Goal: Task Accomplishment & Management: Use online tool/utility

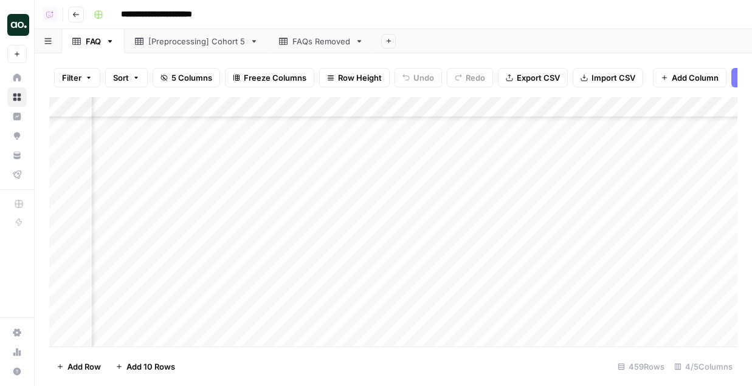
scroll to position [8584, 127]
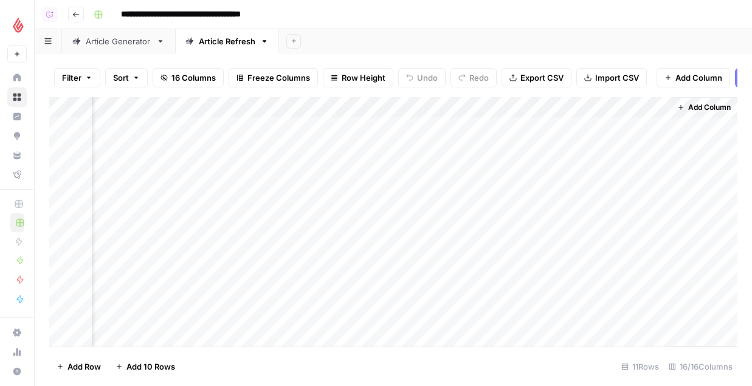
scroll to position [18, 1292]
click at [309, 296] on div "Add Column" at bounding box center [393, 222] width 688 height 250
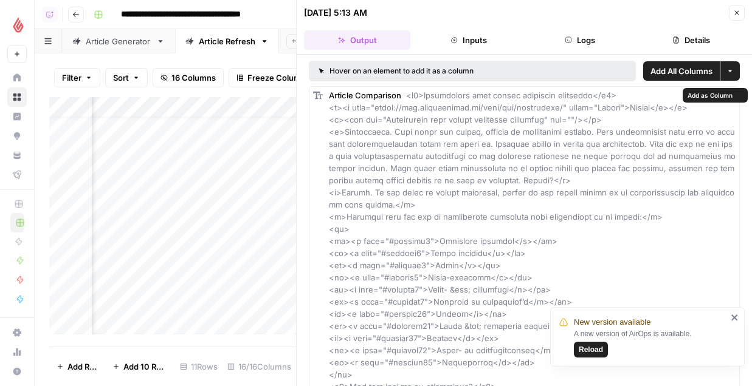
click at [582, 54] on header "09/17/25 at 5:13 AM Close Output Inputs Logs Details" at bounding box center [523, 27] width 455 height 55
click at [581, 49] on button "Logs" at bounding box center [580, 39] width 106 height 19
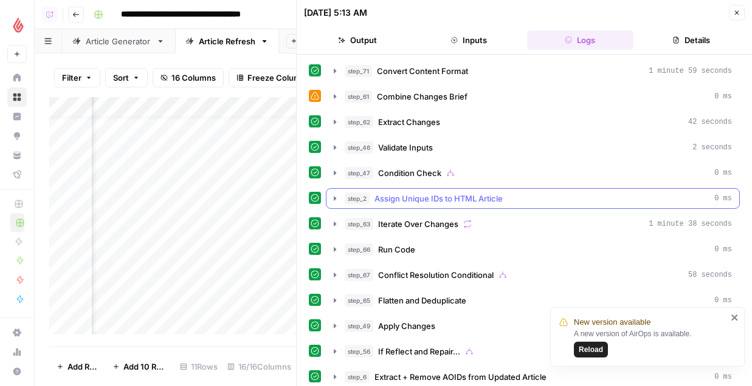
scroll to position [174, 0]
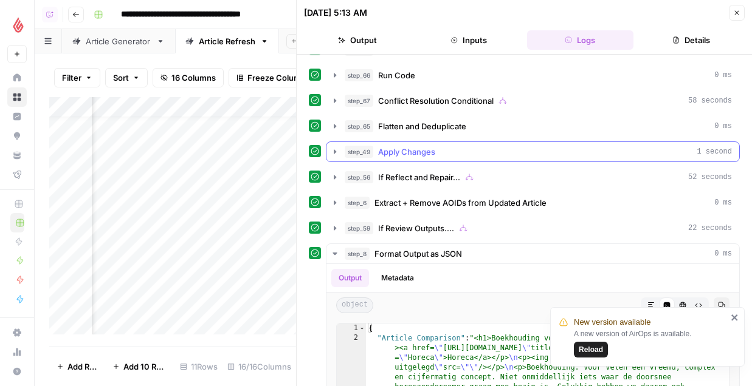
click at [447, 149] on div "step_49 Apply Changes 1 second" at bounding box center [537, 152] width 387 height 12
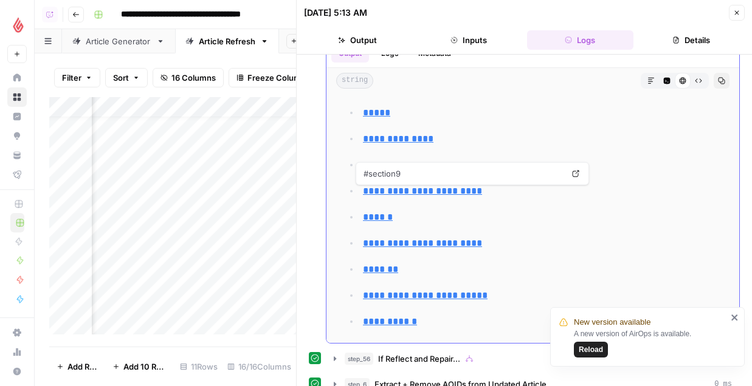
scroll to position [0, 0]
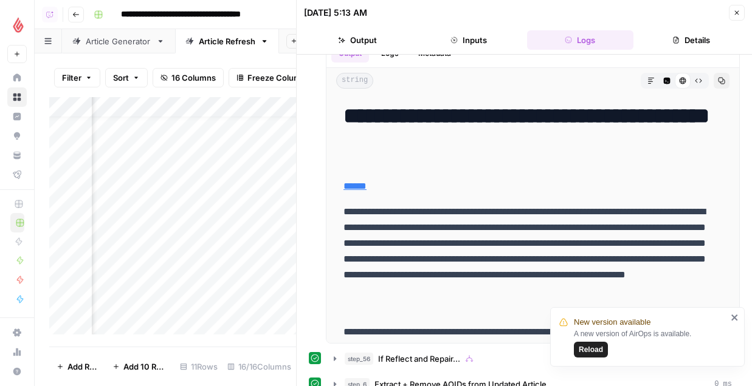
click at [730, 12] on button "Close" at bounding box center [736, 13] width 16 height 16
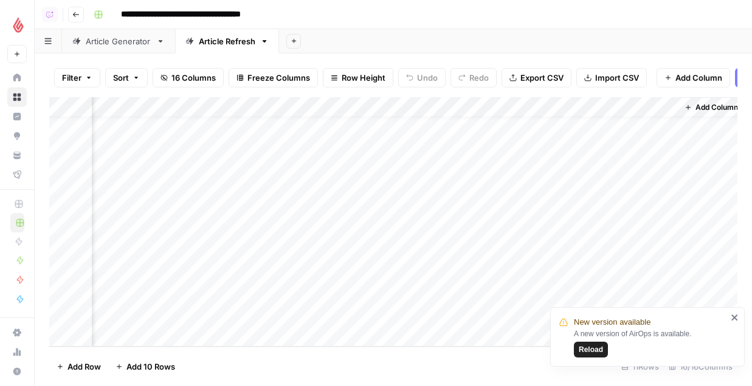
scroll to position [18, 1277]
click at [652, 296] on div "Add Column" at bounding box center [393, 222] width 688 height 250
click at [324, 295] on div "Add Column" at bounding box center [393, 222] width 688 height 250
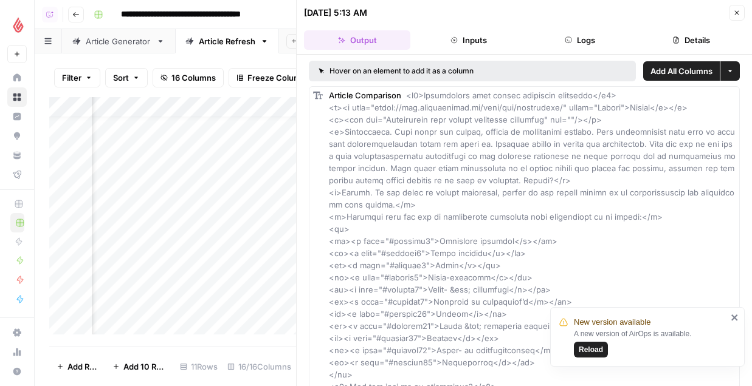
click at [643, 42] on button "Details" at bounding box center [691, 39] width 106 height 19
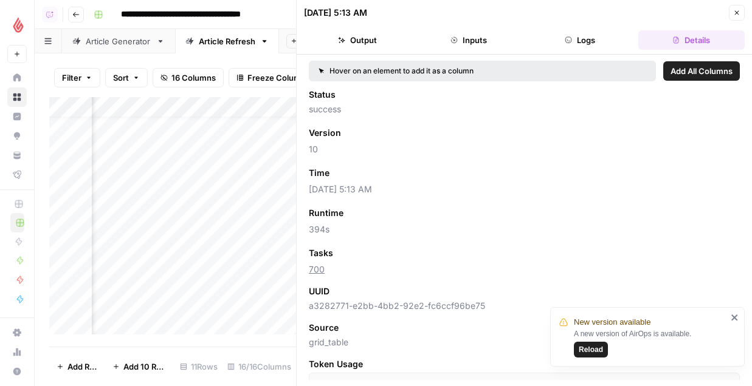
click at [382, 168] on span "Add as Column" at bounding box center [365, 173] width 53 height 11
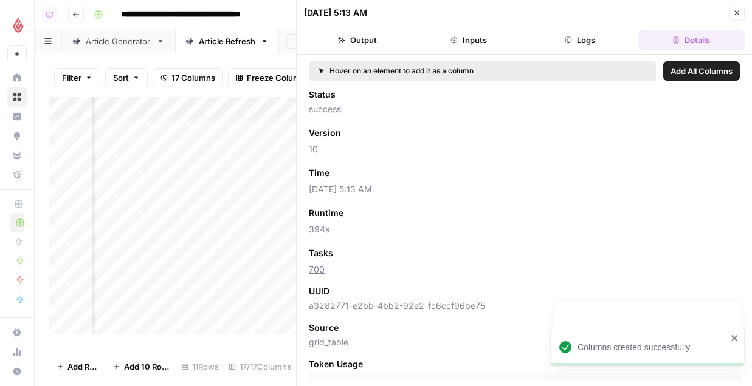
click at [735, 10] on icon "button" at bounding box center [736, 12] width 7 height 7
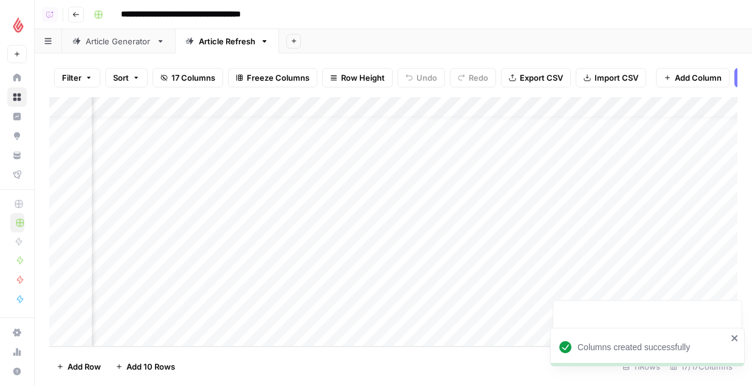
scroll to position [18, 1401]
click at [206, 315] on div "Add Column" at bounding box center [393, 222] width 688 height 250
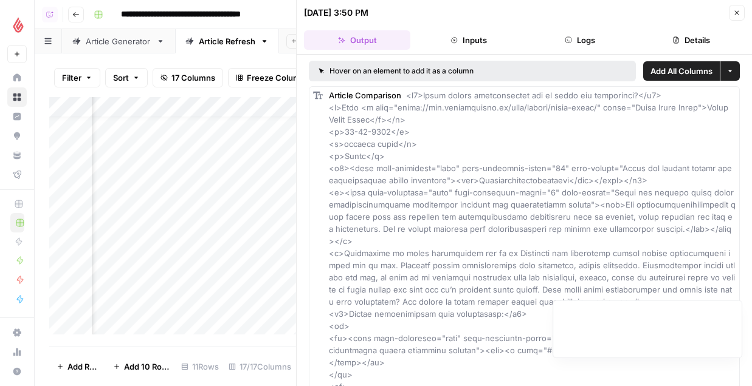
click at [601, 32] on button "Logs" at bounding box center [580, 39] width 106 height 19
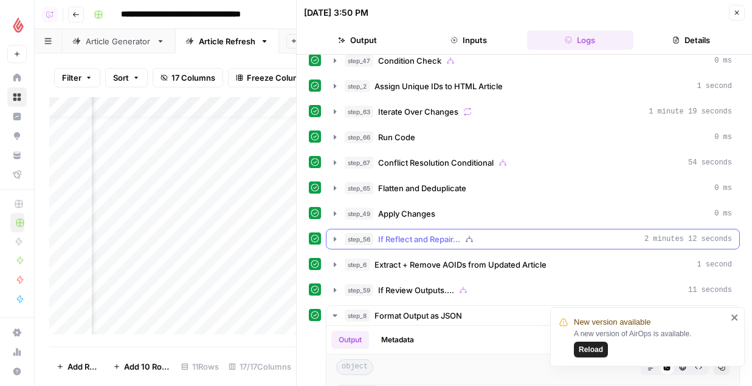
scroll to position [162, 0]
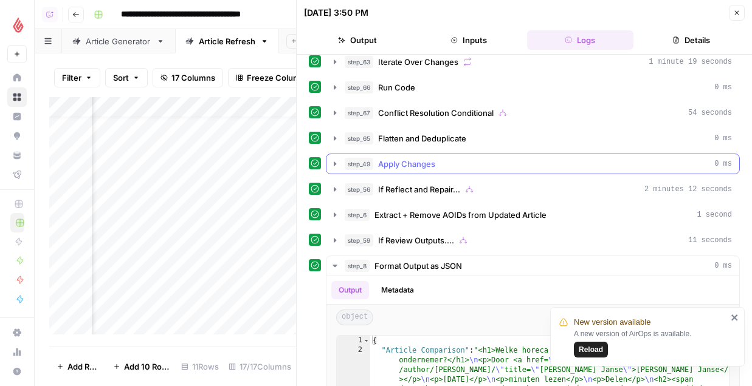
click at [478, 173] on button "step_49 Apply Changes 0 ms" at bounding box center [532, 163] width 413 height 19
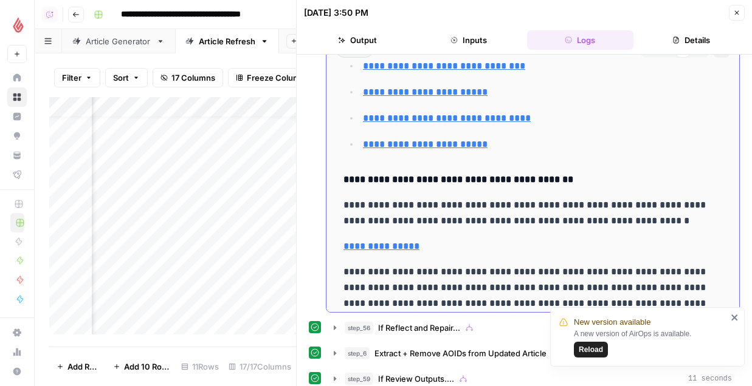
scroll to position [248, 0]
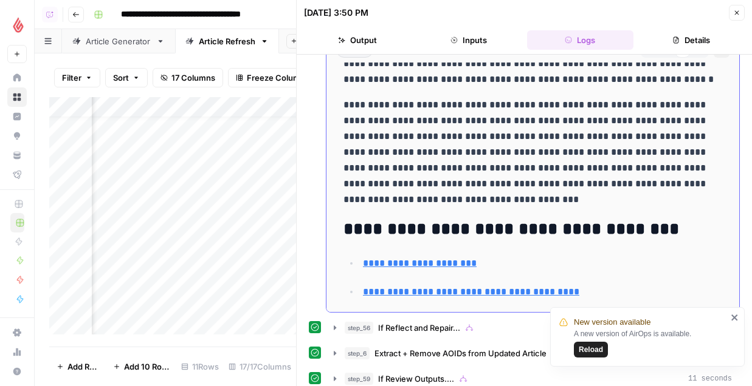
click at [478, 172] on p "**********" at bounding box center [532, 152] width 378 height 111
type input "***"
click at [536, 151] on p "**********" at bounding box center [532, 152] width 378 height 111
click at [535, 111] on p "**********" at bounding box center [532, 152] width 378 height 111
click at [611, 101] on p "**********" at bounding box center [532, 152] width 378 height 111
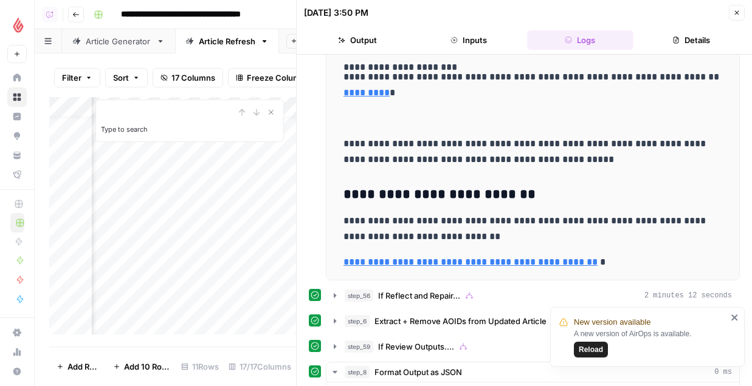
scroll to position [416, 0]
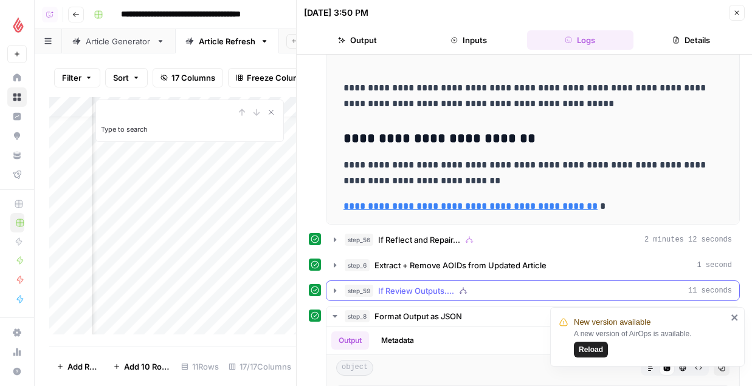
click at [504, 289] on div "step_59 If Review Outputs.... 11 seconds" at bounding box center [537, 291] width 387 height 12
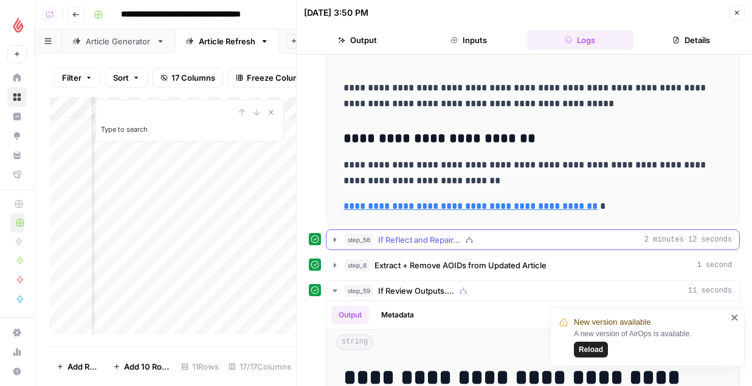
click at [498, 237] on div "step_56 If Reflect and Repair... 2 minutes 12 seconds" at bounding box center [537, 240] width 387 height 12
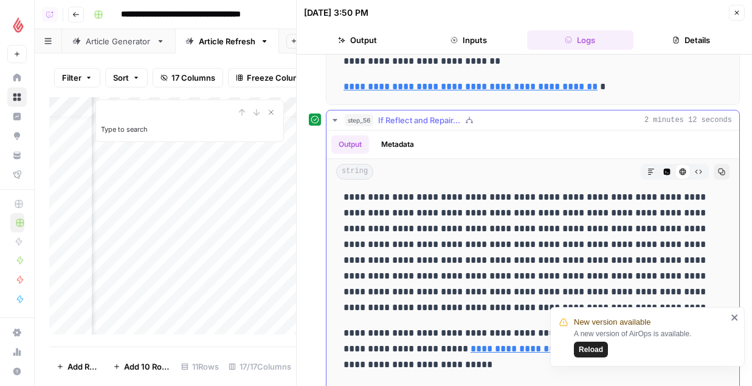
scroll to position [1834, 0]
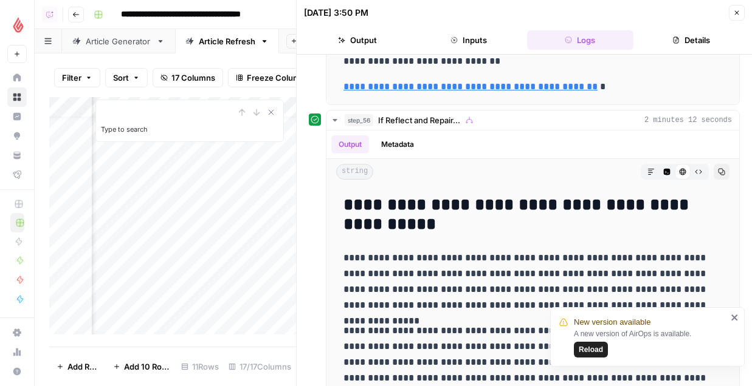
click at [728, 315] on div "New version available A new version of AirOps is available. Reload" at bounding box center [642, 337] width 175 height 49
click at [735, 315] on icon "close" at bounding box center [734, 318] width 9 height 10
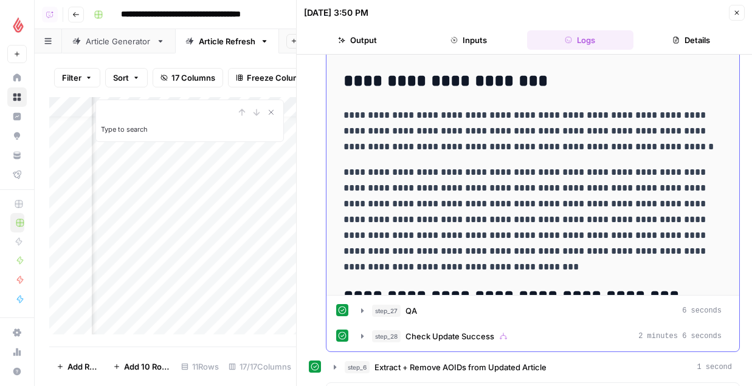
scroll to position [0, 0]
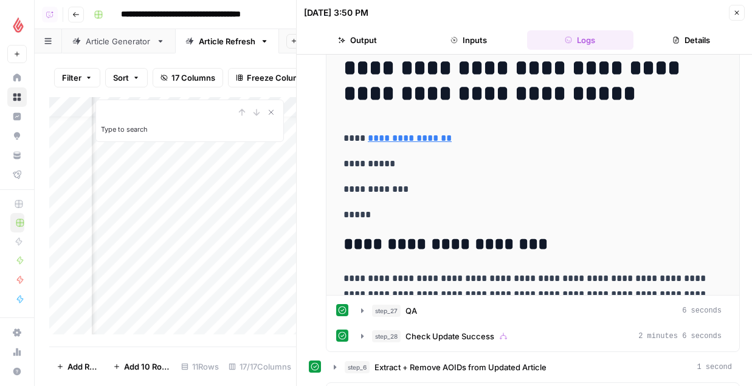
click at [738, 12] on icon "button" at bounding box center [736, 12] width 7 height 7
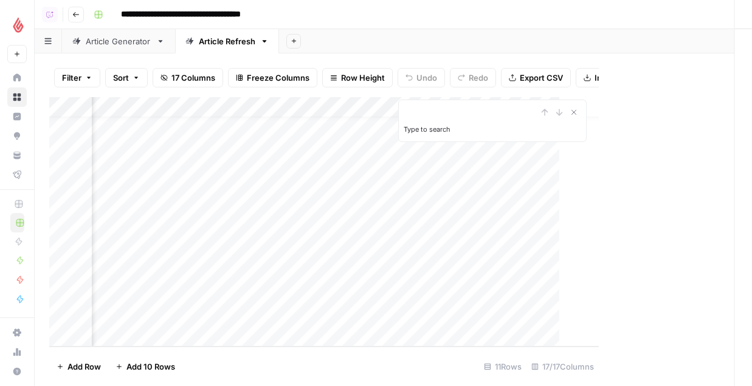
scroll to position [18, 1386]
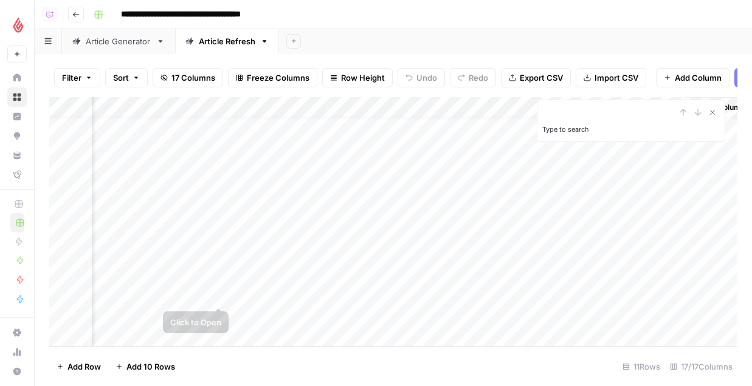
click at [216, 293] on div "Add Column" at bounding box center [393, 222] width 688 height 250
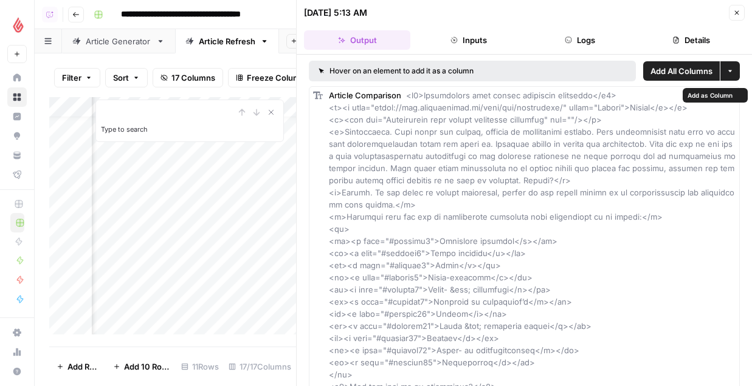
click at [583, 41] on button "Logs" at bounding box center [580, 39] width 106 height 19
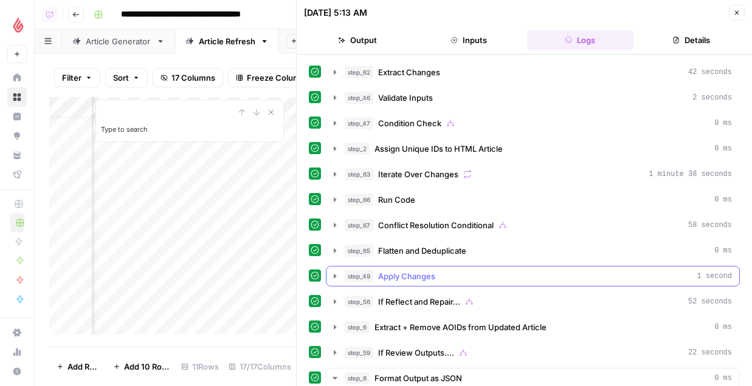
click at [435, 279] on span "Apply Changes" at bounding box center [406, 276] width 57 height 12
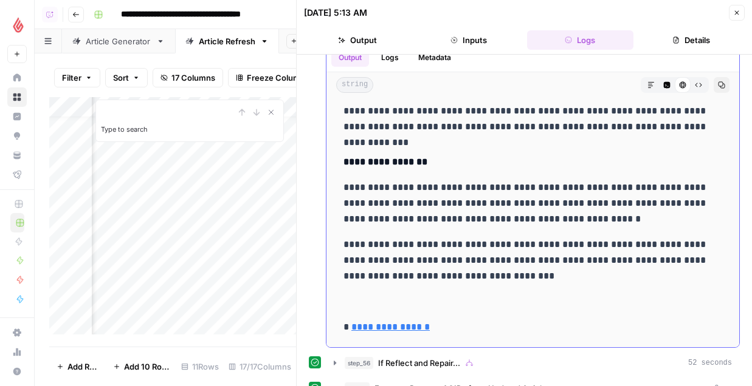
scroll to position [7248, 0]
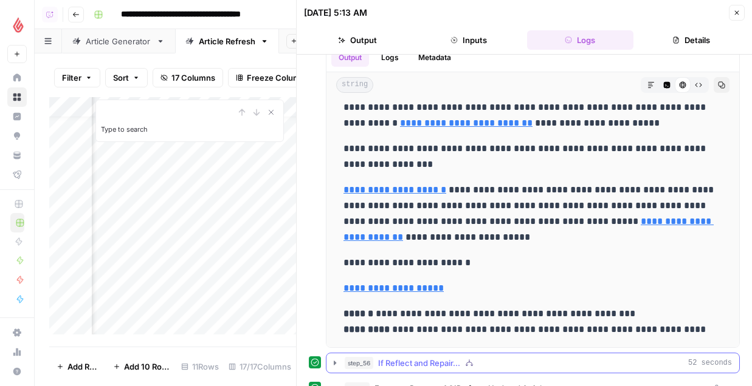
click at [404, 362] on span "If Reflect and Repair..." at bounding box center [419, 363] width 82 height 12
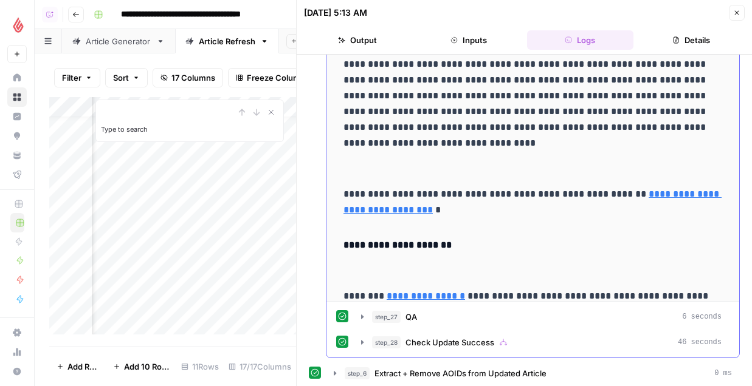
scroll to position [6456, 0]
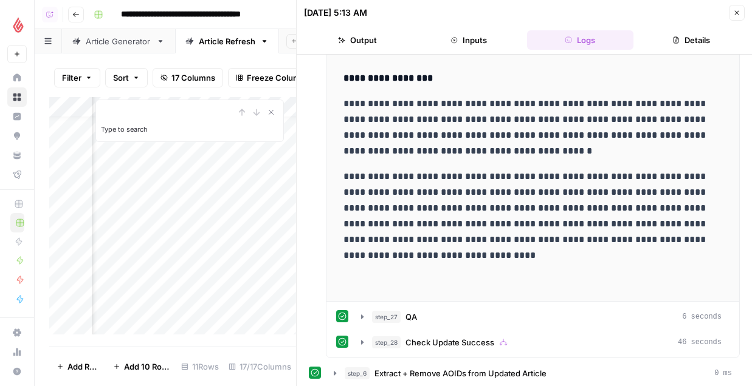
click at [735, 15] on icon "button" at bounding box center [736, 12] width 7 height 7
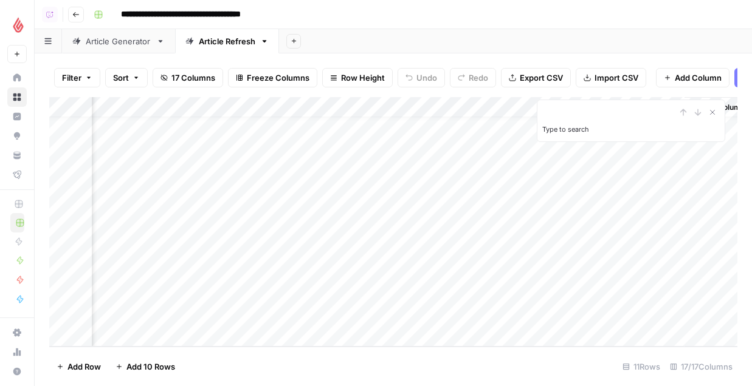
click at [214, 275] on div "Add Column" at bounding box center [393, 222] width 688 height 250
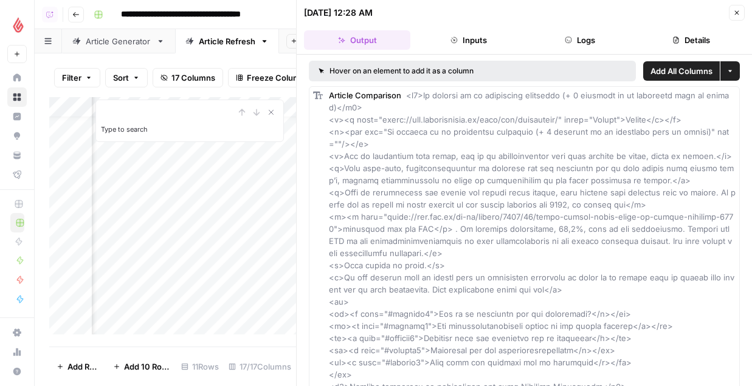
click at [569, 40] on icon "button" at bounding box center [567, 39] width 7 height 7
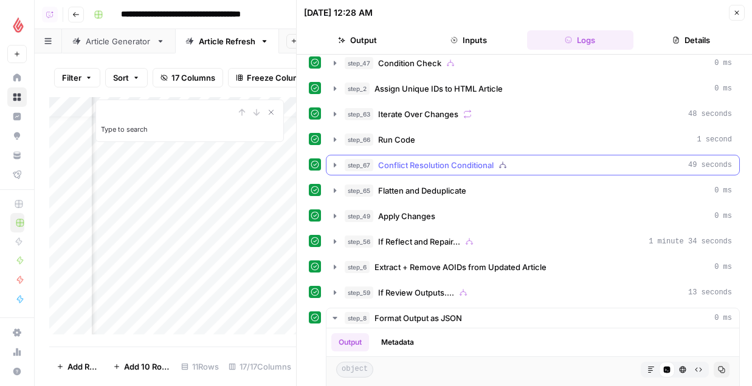
scroll to position [115, 0]
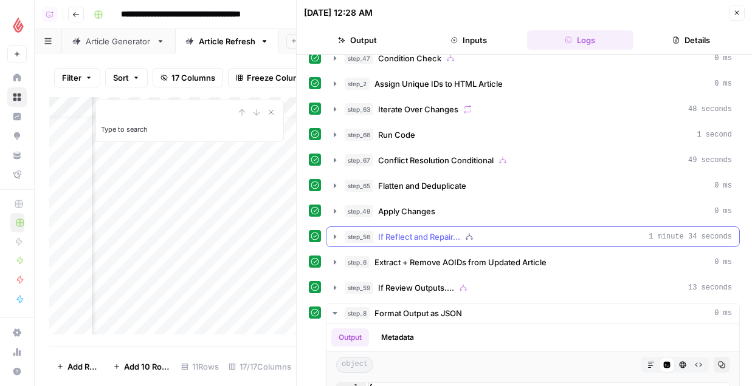
click at [424, 234] on span "If Reflect and Repair..." at bounding box center [419, 237] width 82 height 12
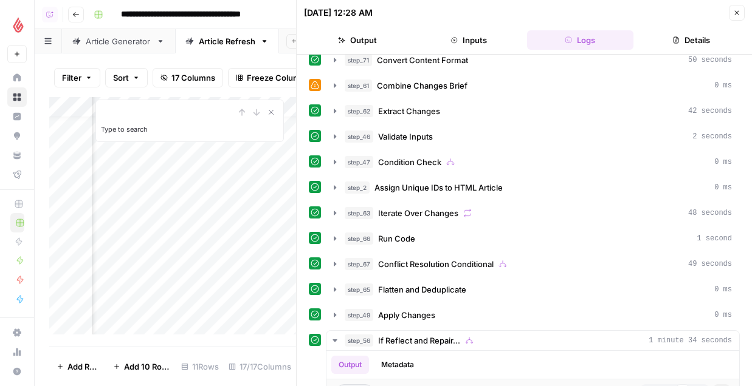
scroll to position [0, 0]
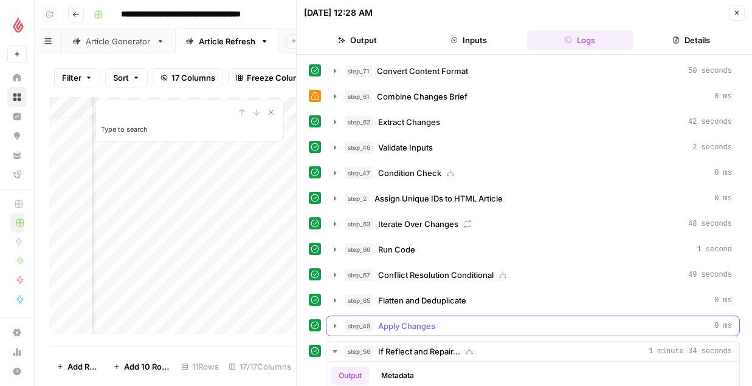
click at [386, 327] on span "Apply Changes" at bounding box center [406, 326] width 57 height 12
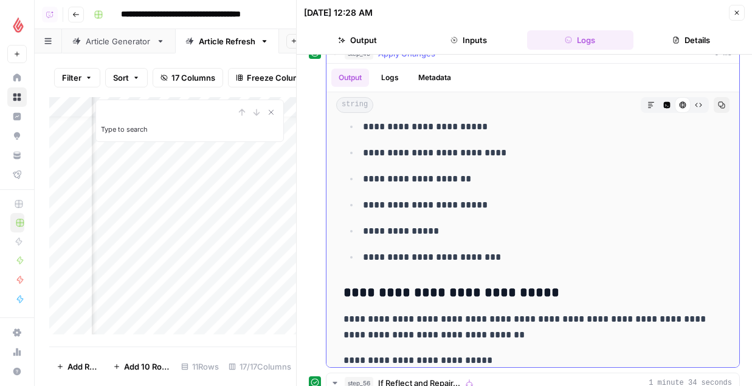
scroll to position [4267, 0]
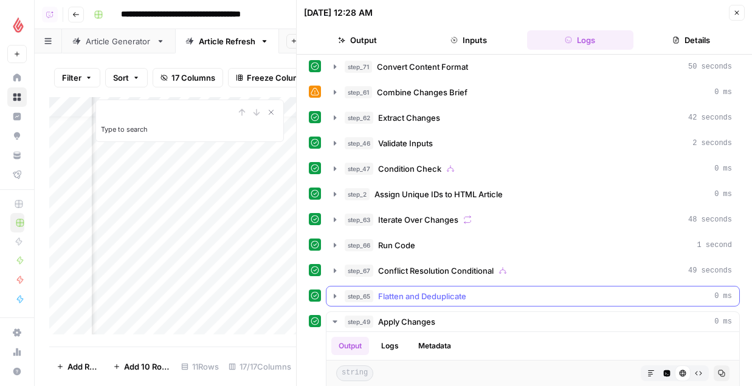
scroll to position [0, 0]
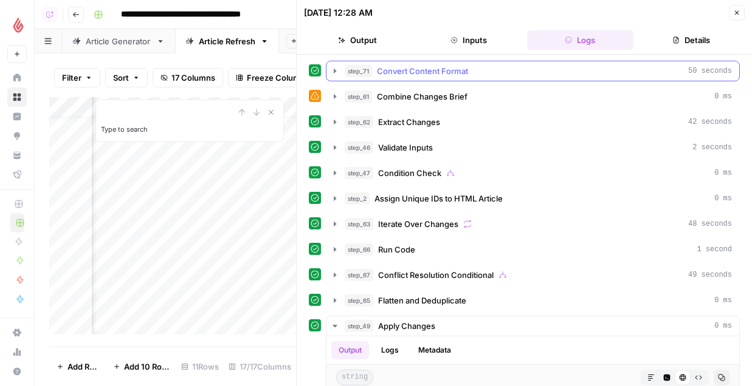
click at [413, 64] on button "step_71 Convert Content Format 50 seconds" at bounding box center [532, 70] width 413 height 19
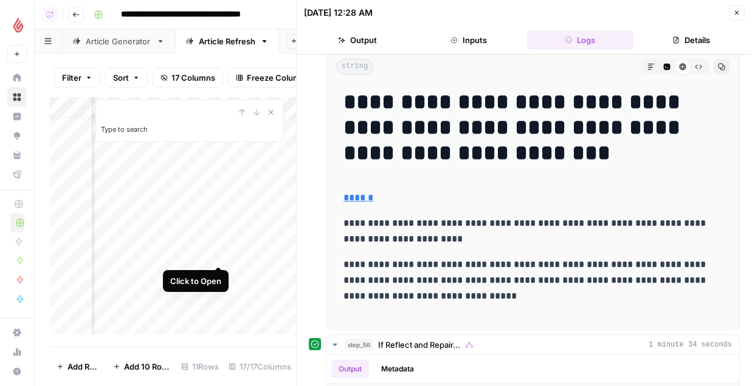
click at [214, 251] on div "Add Column" at bounding box center [172, 216] width 247 height 238
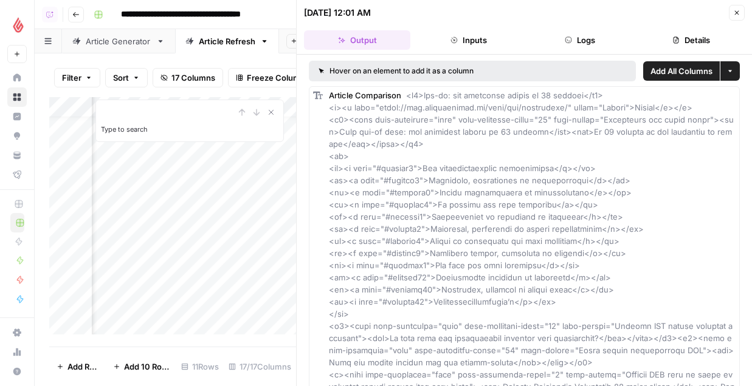
click at [603, 41] on button "Logs" at bounding box center [580, 39] width 106 height 19
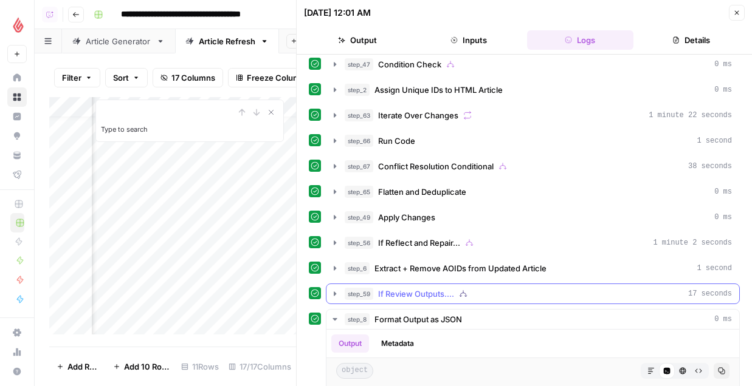
scroll to position [122, 0]
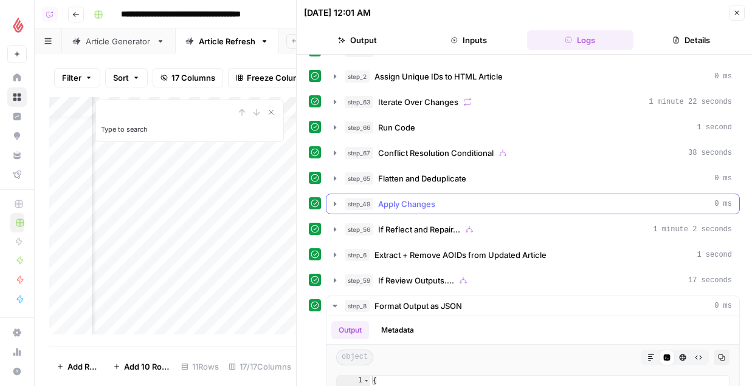
click at [436, 211] on button "step_49 Apply Changes 0 ms" at bounding box center [532, 203] width 413 height 19
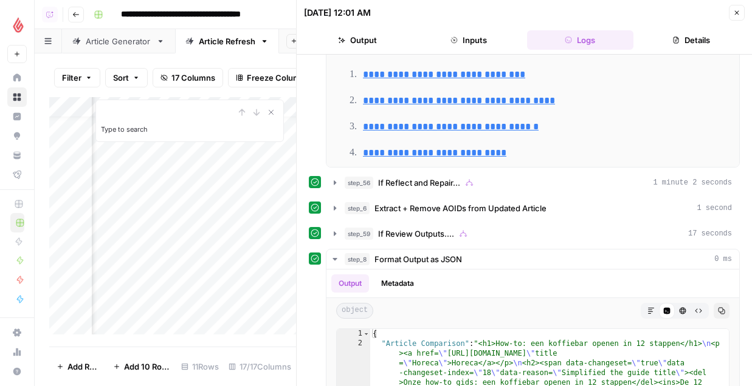
scroll to position [667, 0]
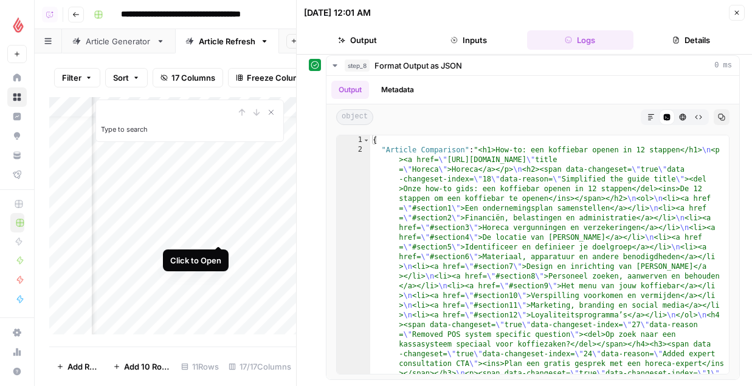
click at [215, 234] on div "Add Column" at bounding box center [172, 216] width 247 height 238
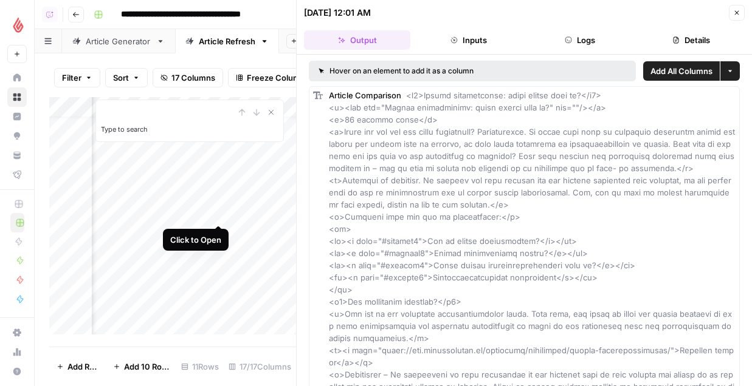
click at [219, 210] on div "Add Column" at bounding box center [172, 216] width 247 height 238
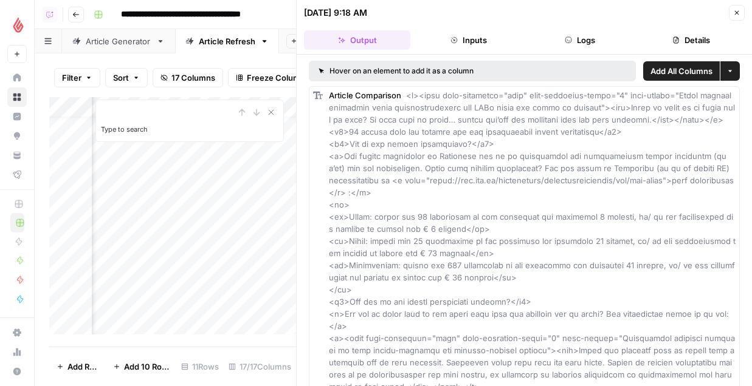
click at [587, 37] on button "Logs" at bounding box center [580, 39] width 106 height 19
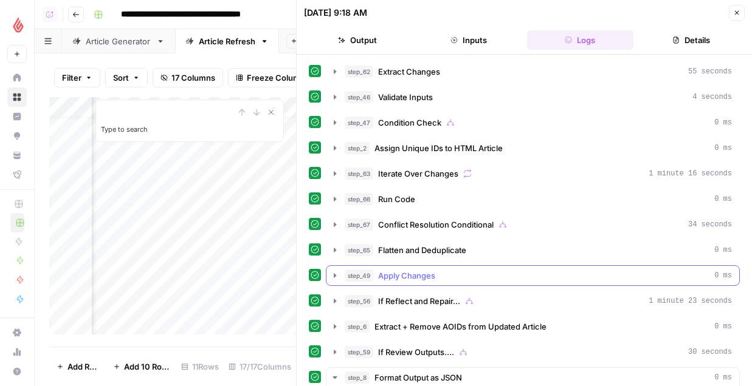
click at [406, 269] on button "step_49 Apply Changes 0 ms" at bounding box center [532, 275] width 413 height 19
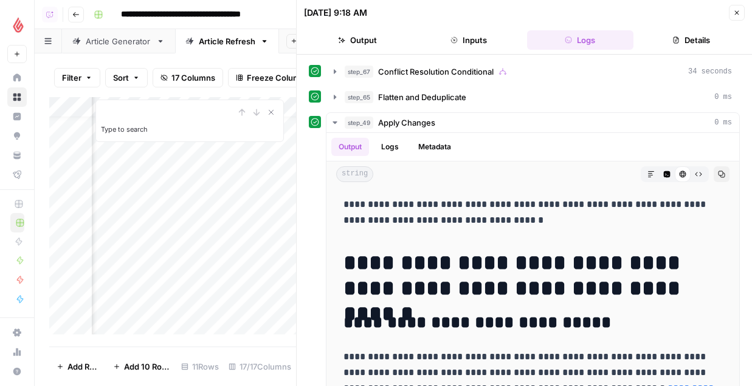
click at [731, 15] on button "Close" at bounding box center [736, 13] width 16 height 16
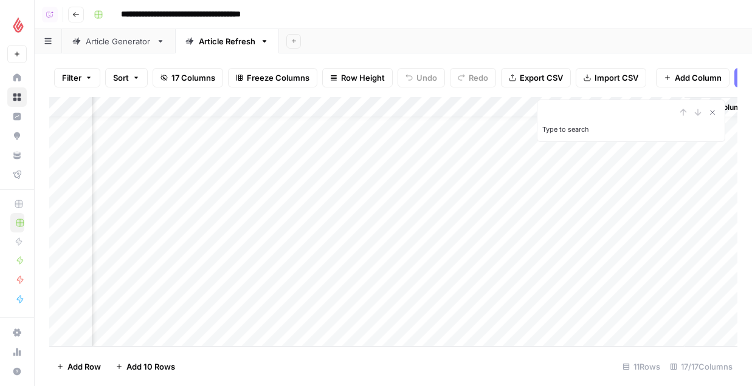
click at [215, 231] on div "Add Column" at bounding box center [393, 222] width 688 height 250
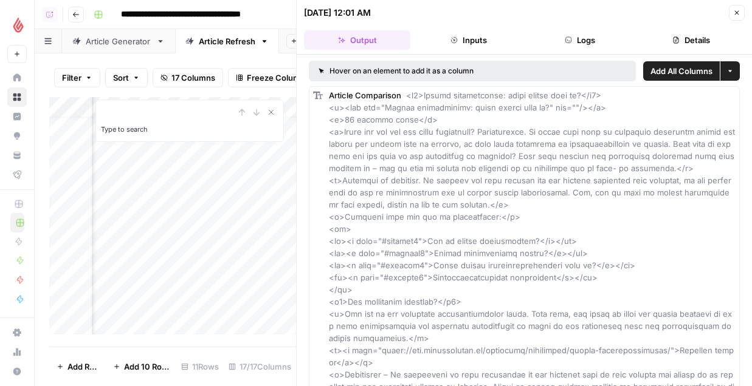
click at [585, 35] on button "Logs" at bounding box center [580, 39] width 106 height 19
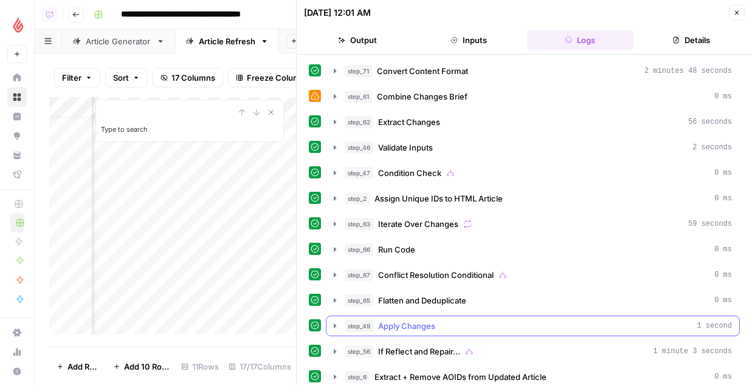
click at [397, 324] on span "Apply Changes" at bounding box center [406, 326] width 57 height 12
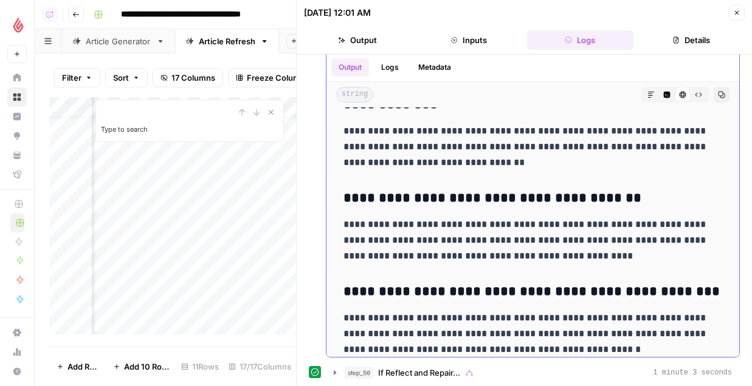
scroll to position [6915, 0]
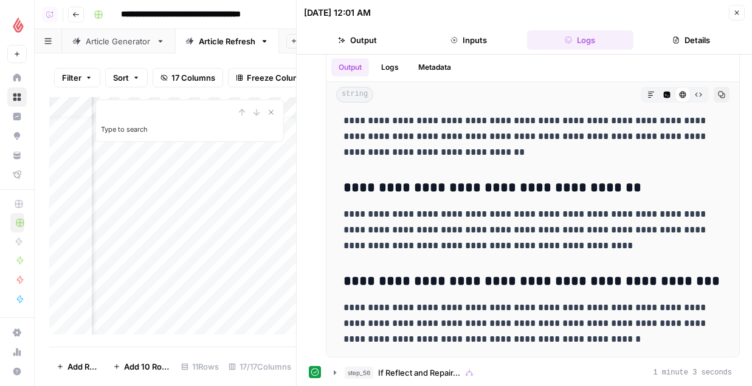
click at [736, 15] on icon "button" at bounding box center [736, 12] width 7 height 7
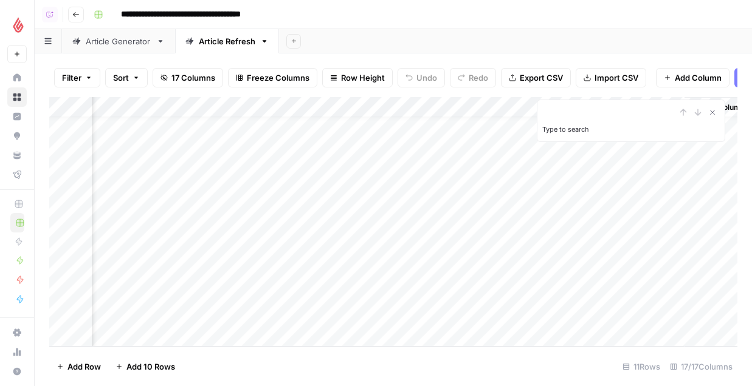
click at [215, 257] on div "Add Column" at bounding box center [393, 222] width 688 height 250
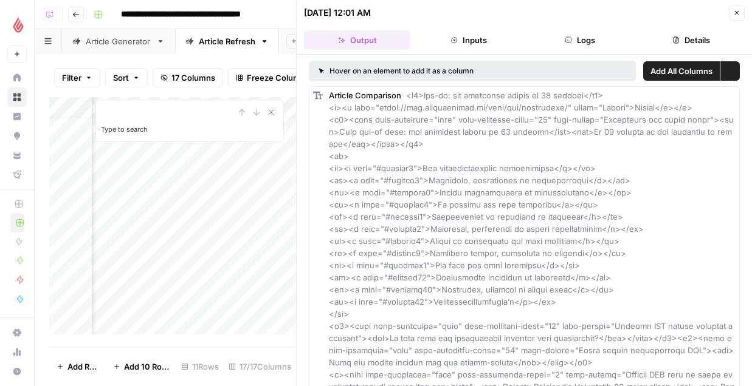
click at [589, 33] on button "Logs" at bounding box center [580, 39] width 106 height 19
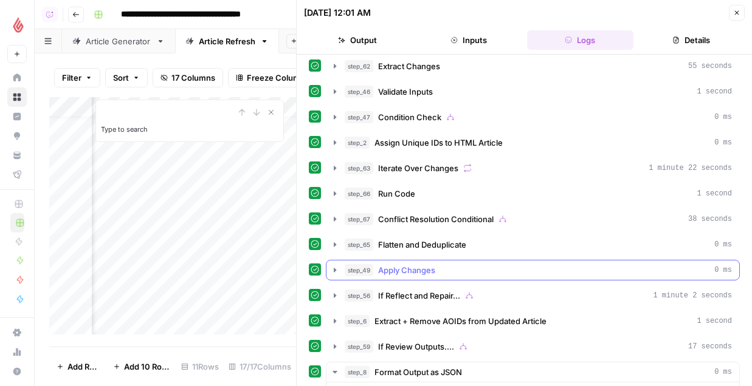
click at [416, 272] on span "Apply Changes" at bounding box center [406, 270] width 57 height 12
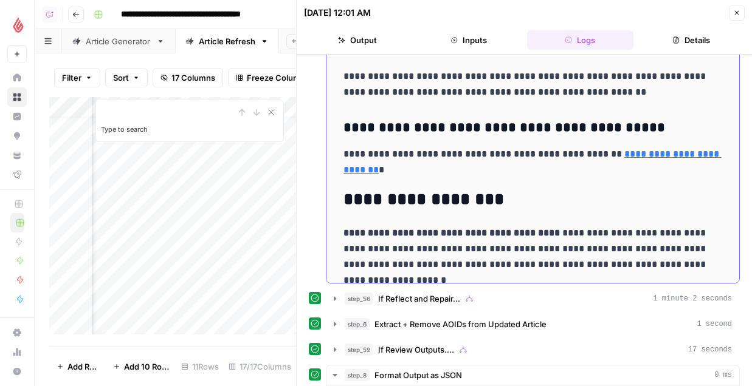
scroll to position [5972, 0]
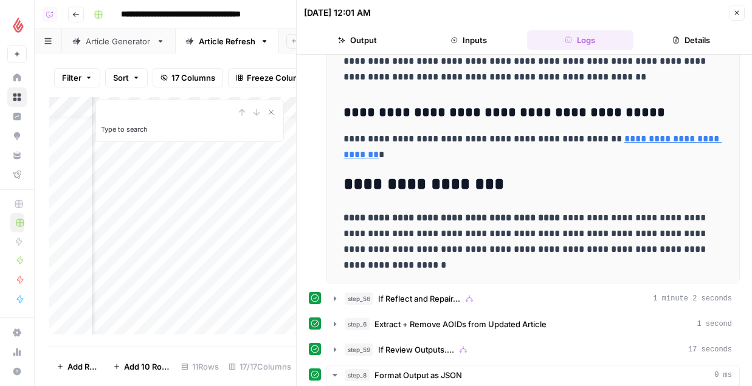
click at [731, 15] on button "Close" at bounding box center [736, 13] width 16 height 16
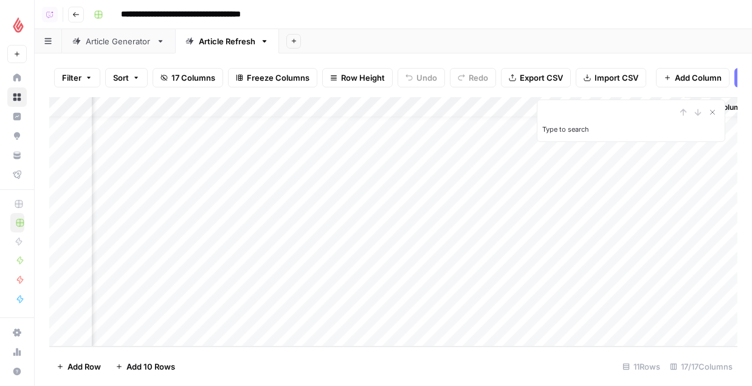
click at [214, 274] on div "Add Column" at bounding box center [393, 222] width 688 height 250
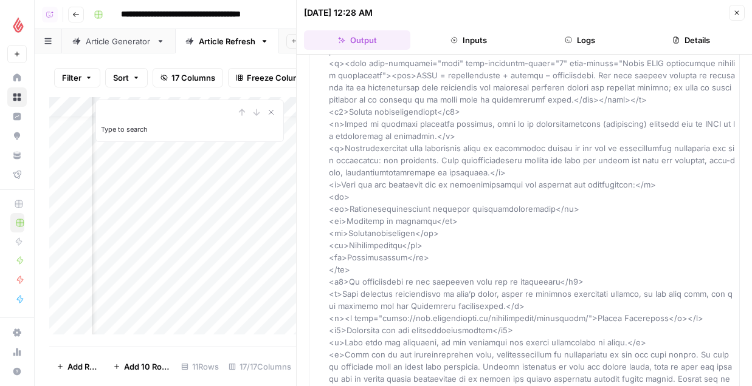
click at [593, 37] on button "Logs" at bounding box center [580, 39] width 106 height 19
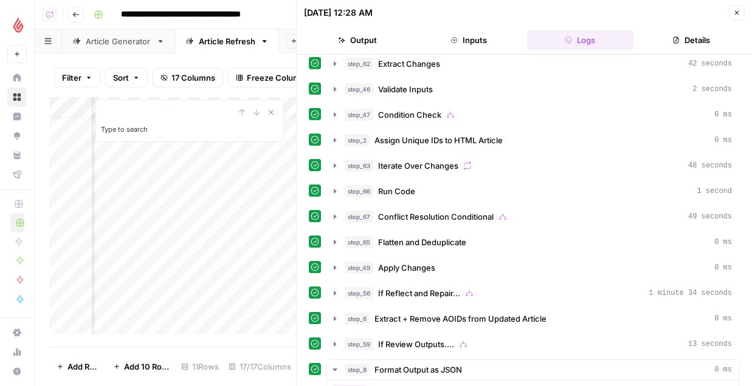
click at [408, 242] on span "Flatten and Deduplicate" at bounding box center [422, 242] width 88 height 12
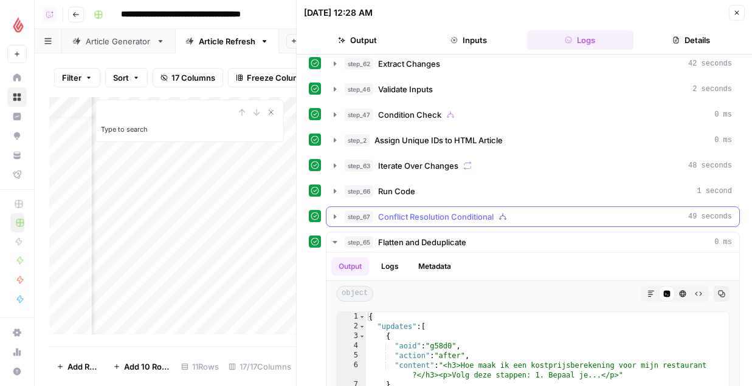
click at [411, 213] on span "Conflict Resolution Conditional" at bounding box center [435, 217] width 115 height 12
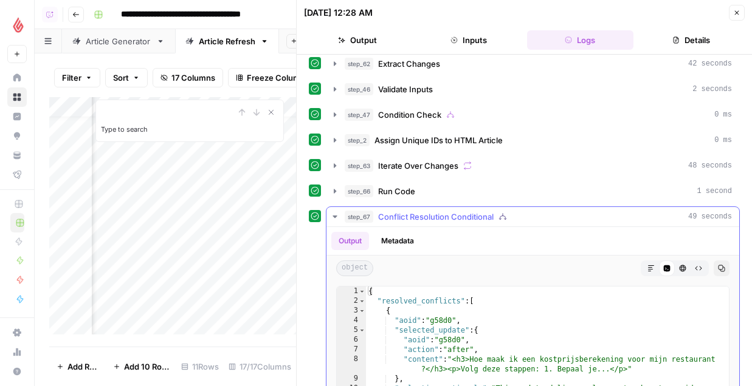
click at [411, 213] on span "Conflict Resolution Conditional" at bounding box center [435, 217] width 115 height 12
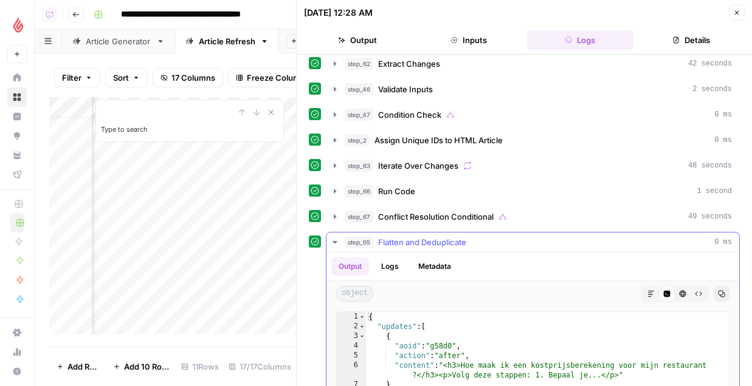
click at [400, 247] on span "Flatten and Deduplicate" at bounding box center [422, 242] width 88 height 12
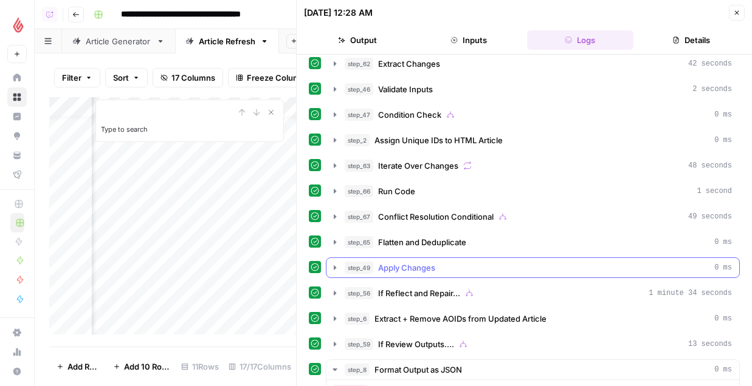
click at [397, 270] on span "Apply Changes" at bounding box center [406, 268] width 57 height 12
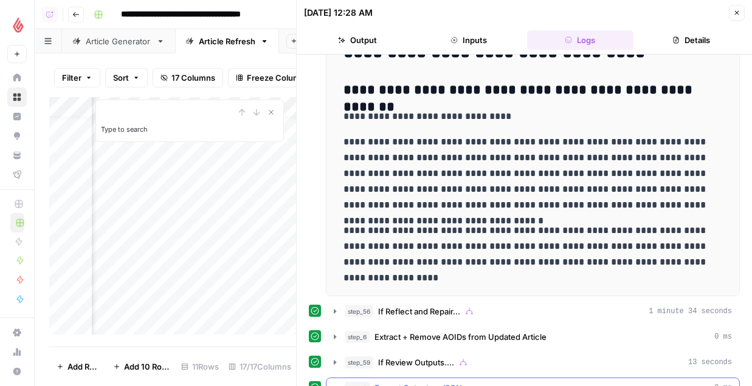
scroll to position [329, 0]
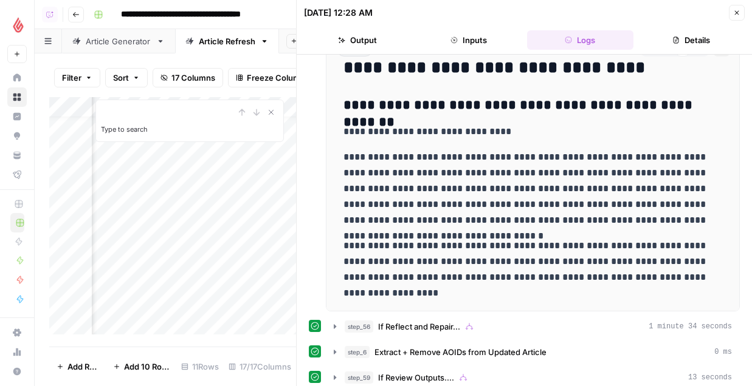
click at [736, 13] on icon "button" at bounding box center [736, 12] width 7 height 7
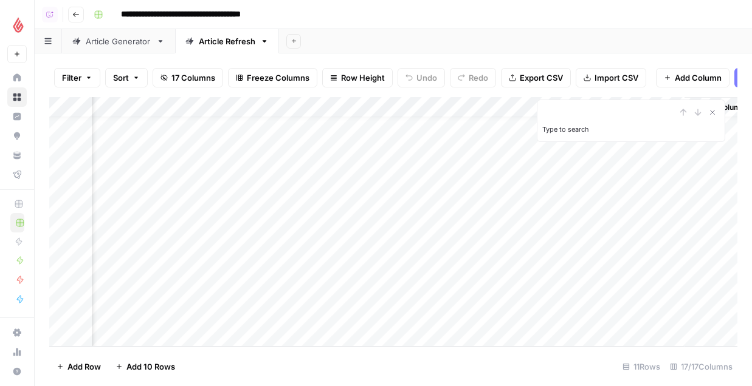
click at [149, 99] on div "Add Column" at bounding box center [393, 222] width 688 height 250
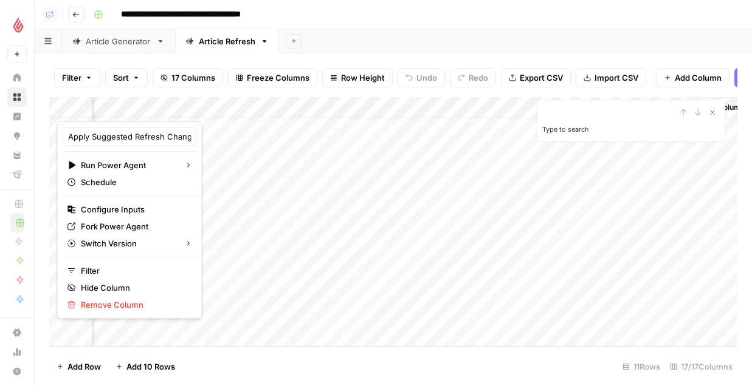
click at [392, 41] on div "Add Sheet" at bounding box center [515, 41] width 473 height 24
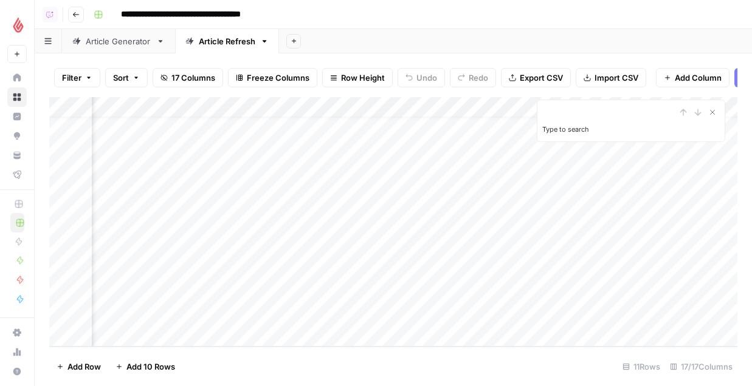
scroll to position [18, 1251]
click at [274, 112] on div "Add Column" at bounding box center [393, 222] width 688 height 250
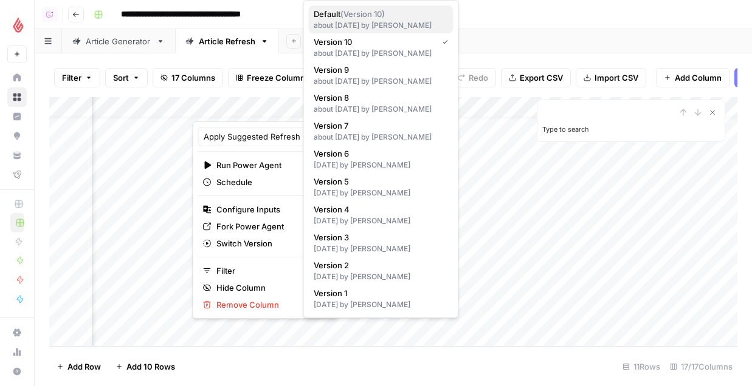
click at [386, 22] on div "about 1 month ago by Justina Breen" at bounding box center [380, 25] width 135 height 11
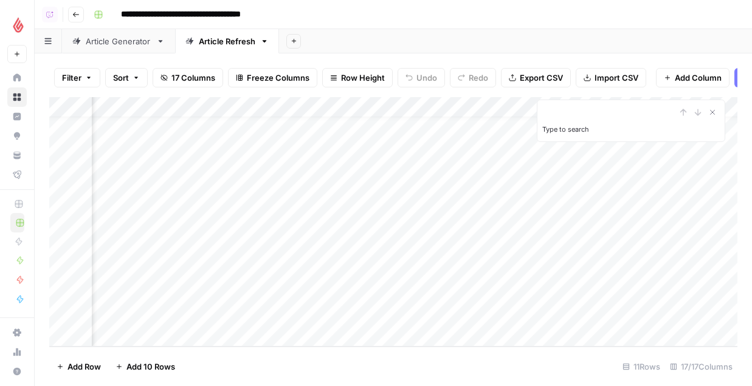
click at [283, 106] on div "Add Column" at bounding box center [393, 222] width 688 height 250
click at [376, 44] on div "Add Sheet" at bounding box center [515, 41] width 473 height 24
click at [352, 317] on div "Add Column" at bounding box center [393, 222] width 688 height 250
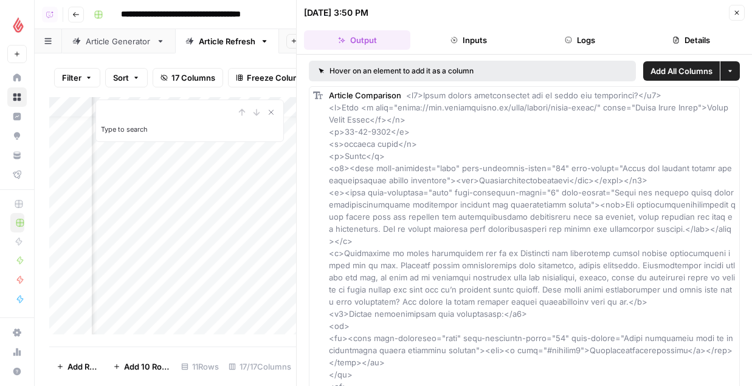
click at [606, 36] on button "Logs" at bounding box center [580, 39] width 106 height 19
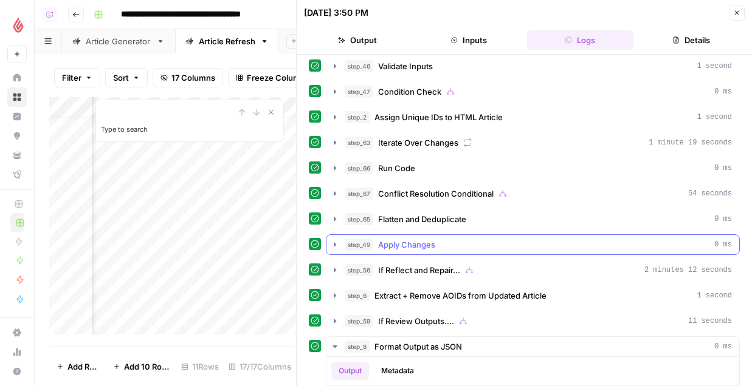
scroll to position [58, 0]
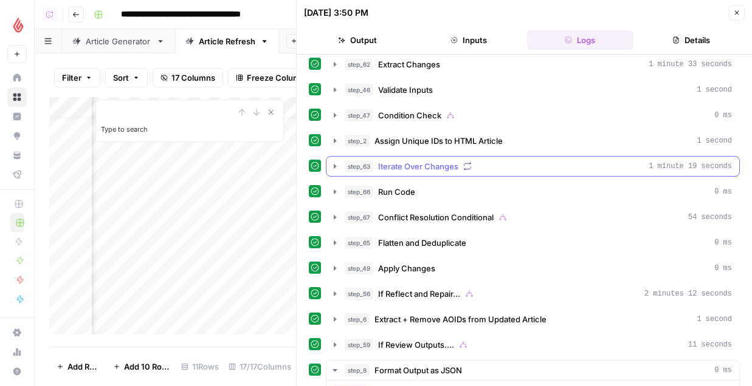
click at [453, 156] on div "step_71 Convert Content Format 51 seconds step_61 Combine Changes Brief 0 ms st…" at bounding box center [524, 344] width 431 height 682
click at [453, 162] on span "Iterate Over Changes" at bounding box center [418, 166] width 80 height 12
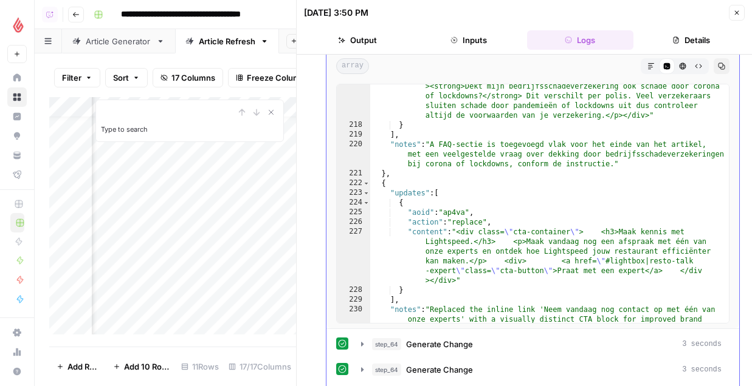
scroll to position [2871, 0]
click at [451, 165] on div ""content" : "<div class= \" faq-item \" ><h3>Veelgestelde vragen</h3><p ><stron…" at bounding box center [549, 230] width 358 height 317
click at [502, 179] on div ""content" : "<div class= \" faq-item \" ><h3>Veelgestelde vragen</h3><p ><stron…" at bounding box center [549, 230] width 358 height 317
type textarea "**"
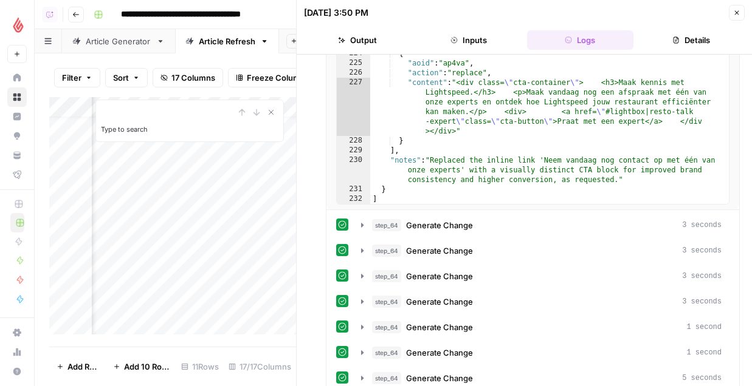
scroll to position [287, 0]
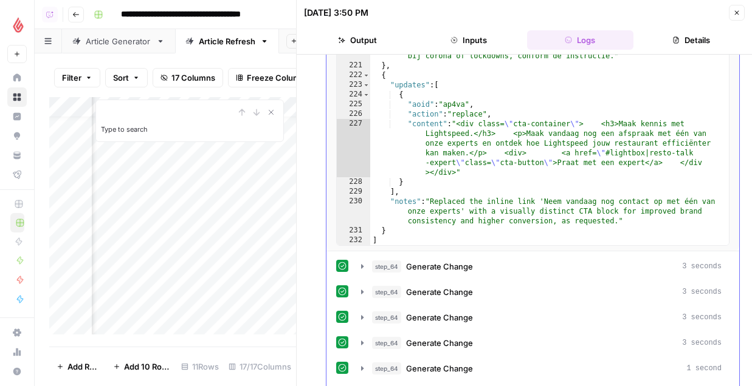
type input "**"
click at [528, 196] on div ""content" : "<div class= \" faq-item \" ><h3>Veelgestelde vragen</h3><p ><stron…" at bounding box center [549, 112] width 358 height 297
type textarea "**"
click at [273, 295] on div "Add Column" at bounding box center [172, 216] width 247 height 238
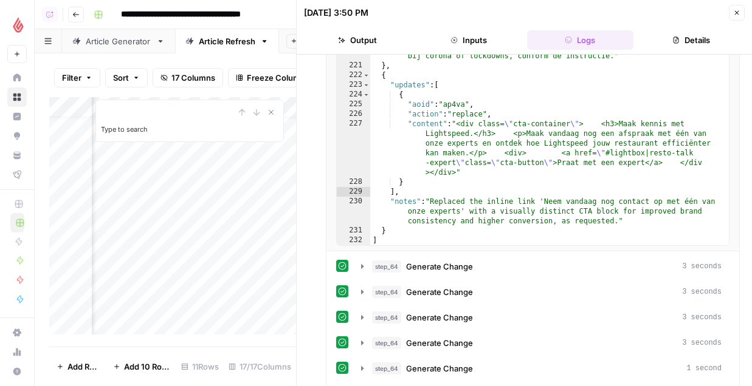
click at [278, 298] on div "Add Column" at bounding box center [172, 216] width 247 height 238
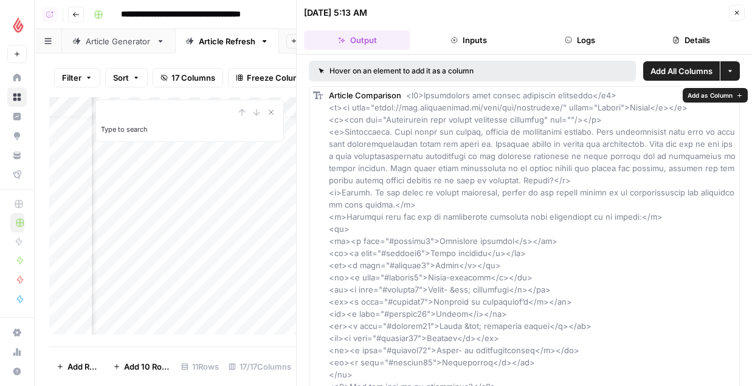
click at [608, 45] on button "Logs" at bounding box center [580, 39] width 106 height 19
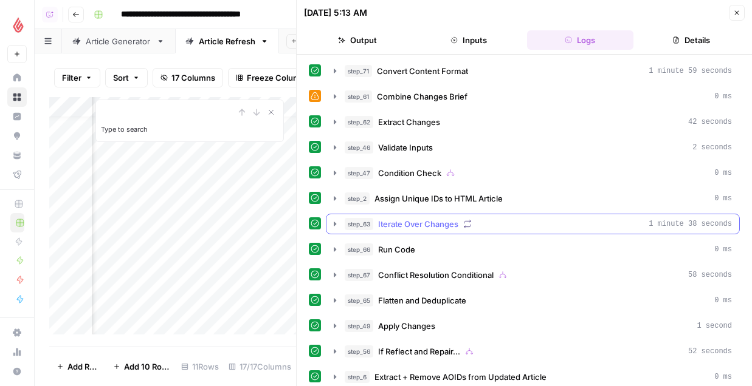
click at [455, 230] on button "step_63 Iterate Over Changes 1 minute 38 seconds" at bounding box center [532, 223] width 413 height 19
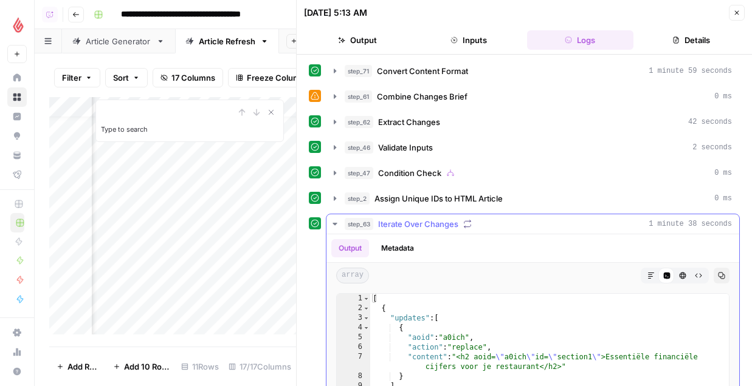
scroll to position [219, 0]
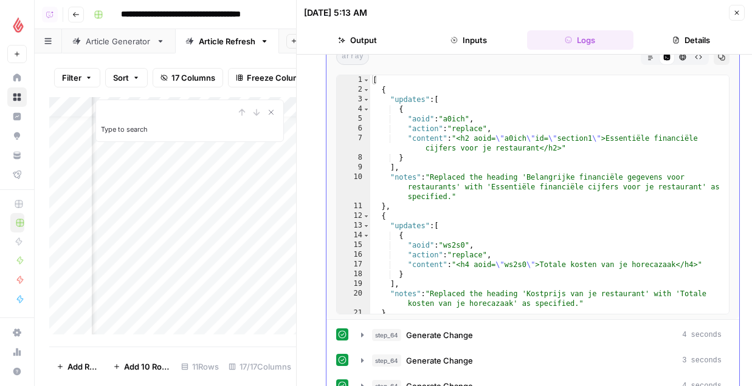
type textarea "**********"
click at [486, 255] on div "[ { "updates" : [ { "aoid" : "a0ich" , "action" : "replace" , "content" : "<h2 …" at bounding box center [549, 204] width 358 height 258
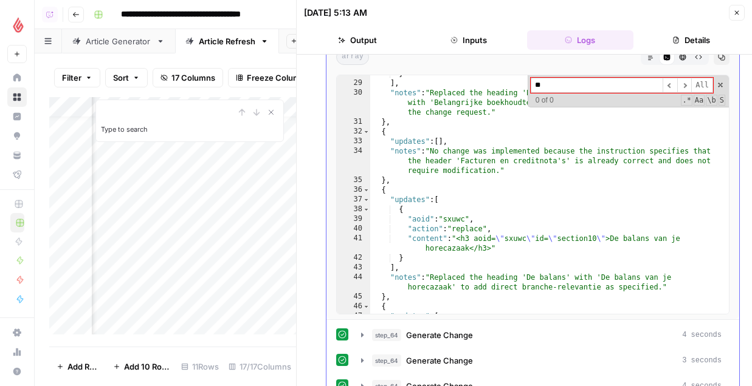
scroll to position [357, 0]
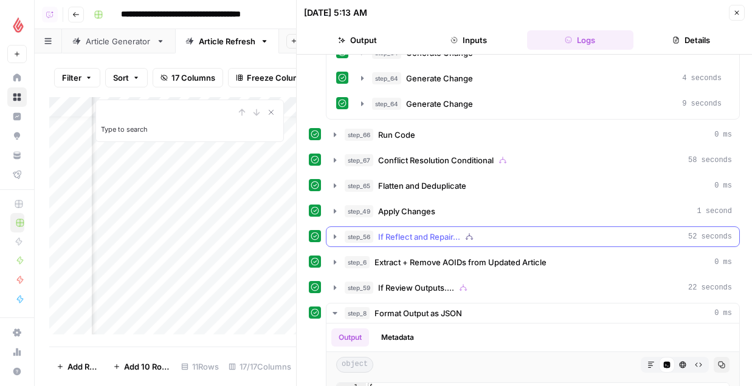
type input "**"
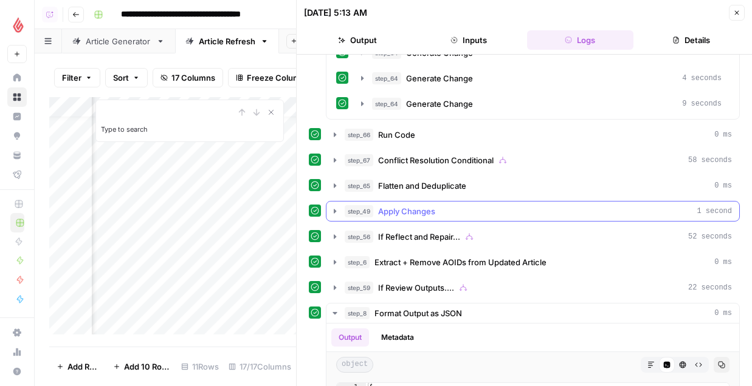
click at [440, 211] on div "step_49 Apply Changes 1 second" at bounding box center [537, 211] width 387 height 12
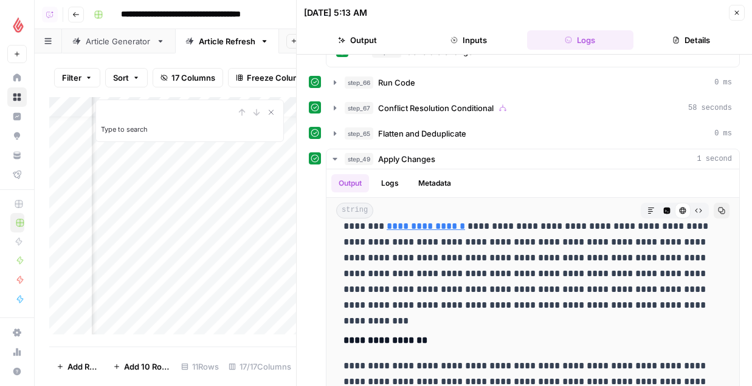
scroll to position [18, 1379]
click at [226, 278] on div "Add Column" at bounding box center [172, 216] width 247 height 238
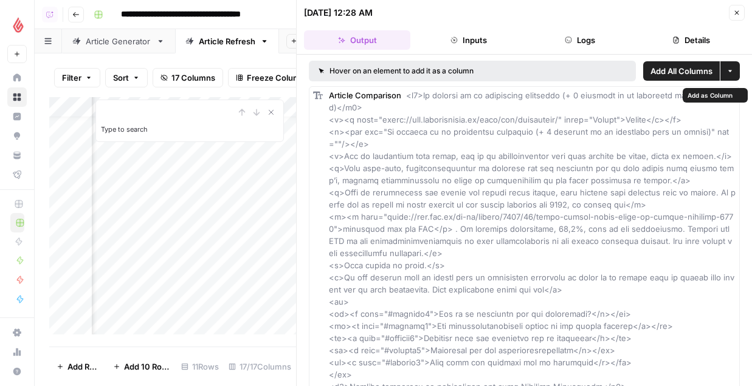
click at [577, 41] on button "Logs" at bounding box center [580, 39] width 106 height 19
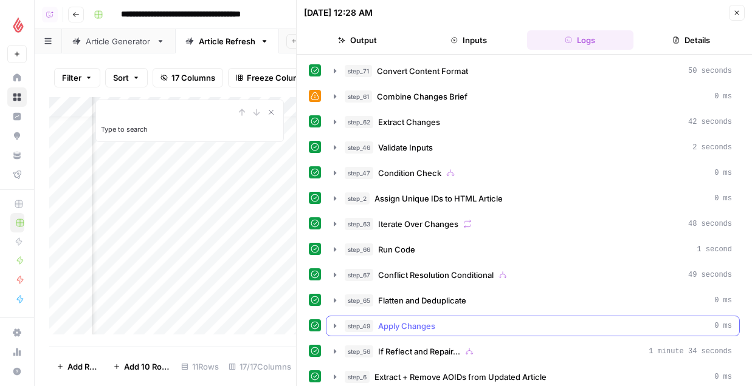
click at [499, 317] on button "step_49 Apply Changes 0 ms" at bounding box center [532, 326] width 413 height 19
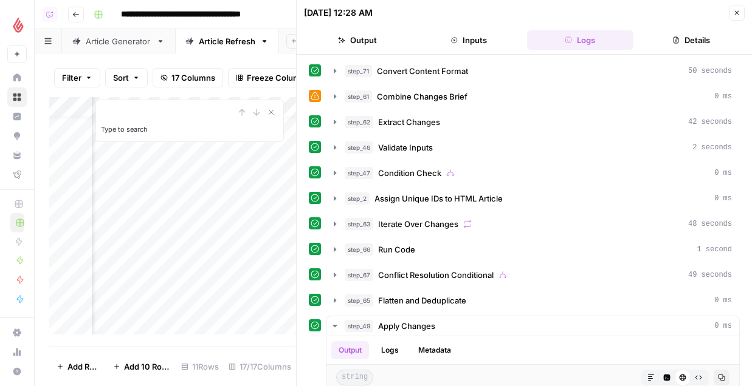
click at [412, 223] on span "Iterate Over Changes" at bounding box center [418, 224] width 80 height 12
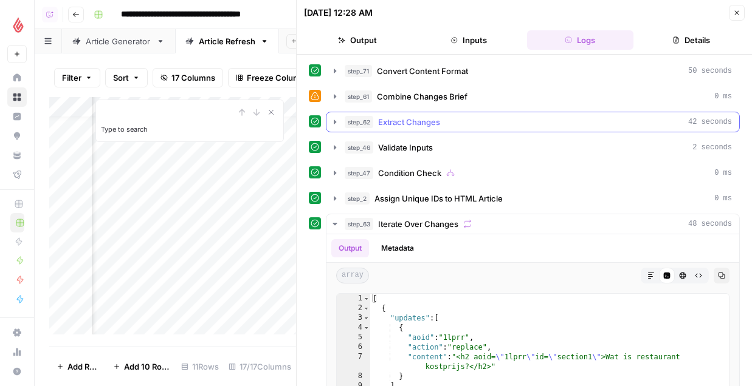
click at [409, 123] on span "Extract Changes" at bounding box center [409, 122] width 62 height 12
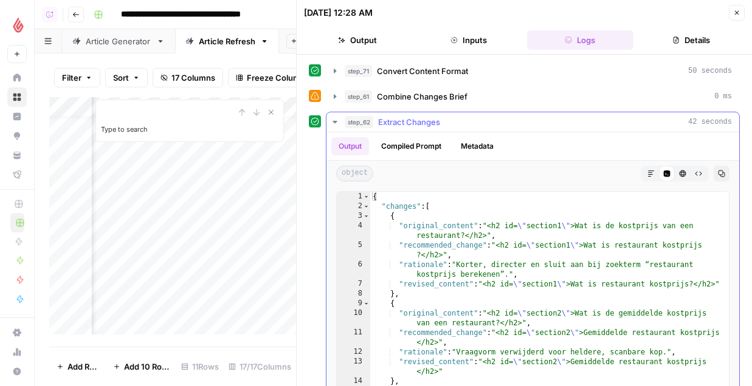
click at [409, 123] on span "Extract Changes" at bounding box center [409, 122] width 62 height 12
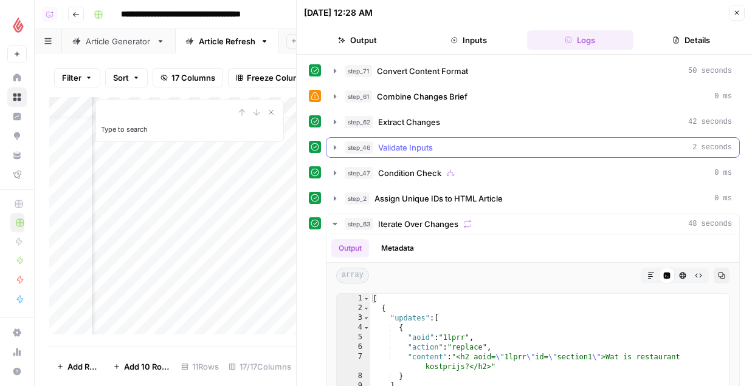
click at [406, 151] on span "Validate Inputs" at bounding box center [405, 148] width 55 height 12
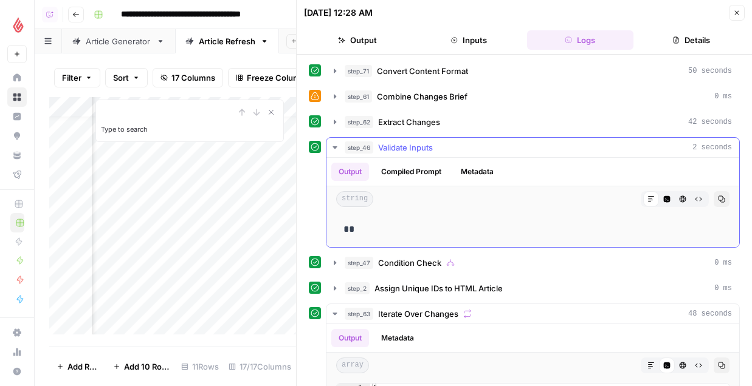
click at [406, 151] on span "Validate Inputs" at bounding box center [405, 148] width 55 height 12
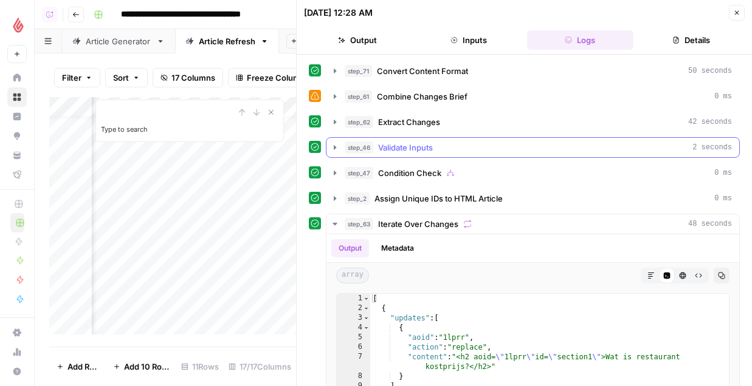
click at [412, 140] on button "step_46 Validate Inputs 2 seconds" at bounding box center [532, 147] width 413 height 19
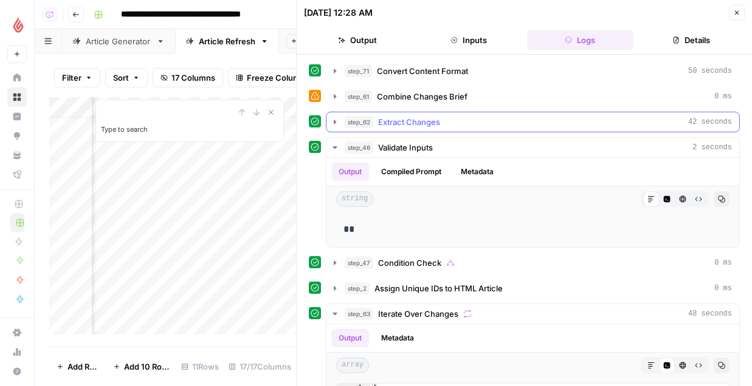
click at [409, 120] on span "Extract Changes" at bounding box center [409, 122] width 62 height 12
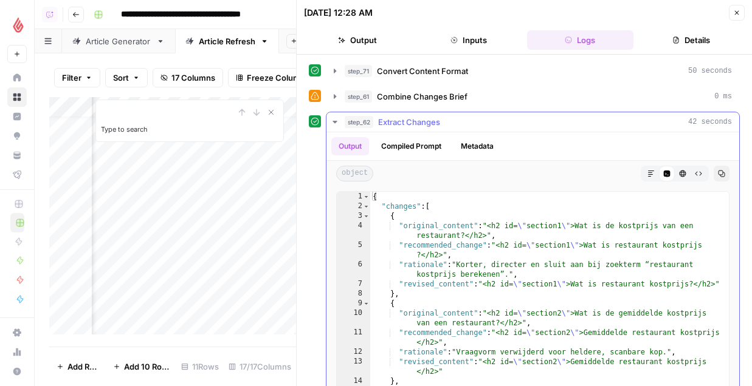
click at [409, 120] on span "Extract Changes" at bounding box center [409, 122] width 62 height 12
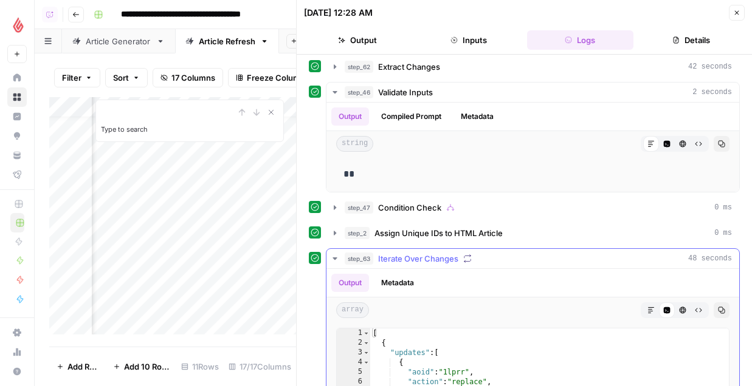
click at [409, 261] on span "Iterate Over Changes" at bounding box center [418, 259] width 80 height 12
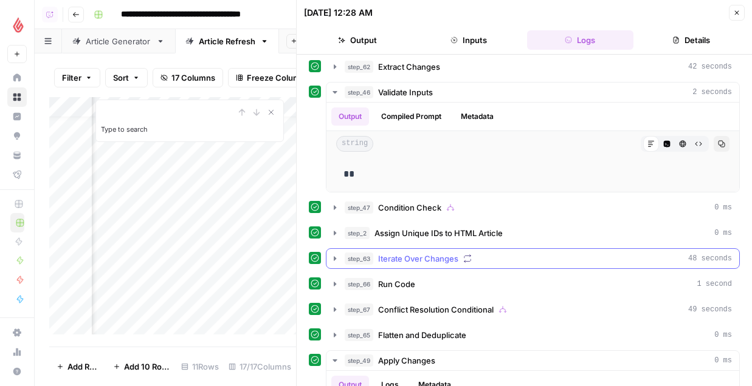
scroll to position [249, 0]
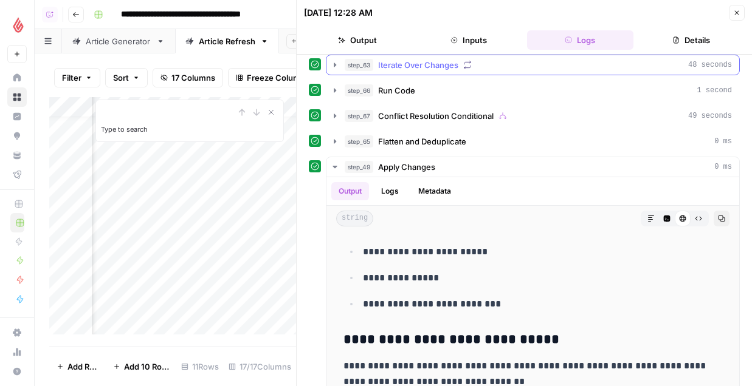
click at [438, 67] on span "Iterate Over Changes" at bounding box center [418, 65] width 80 height 12
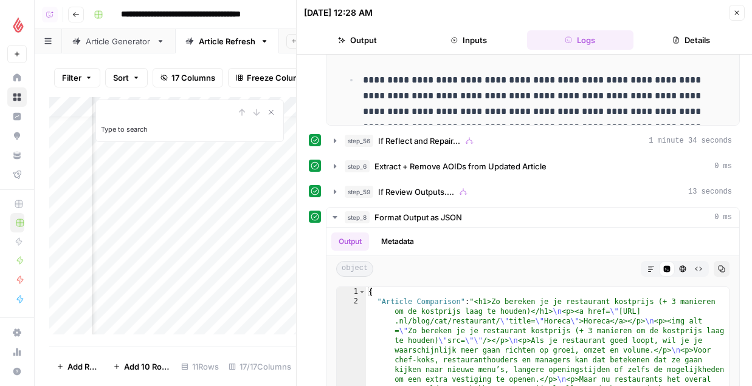
scroll to position [763, 0]
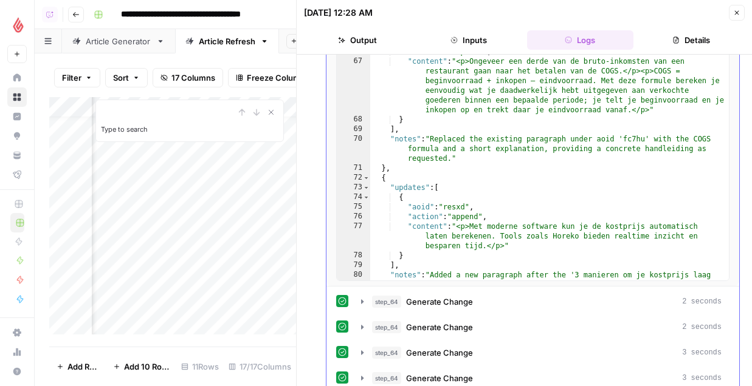
type textarea "**********"
click at [491, 160] on div ""aoid" : "fc7hu" , "action" : "replace" , "content" : "<p>Ongeveer een derde va…" at bounding box center [549, 176] width 358 height 278
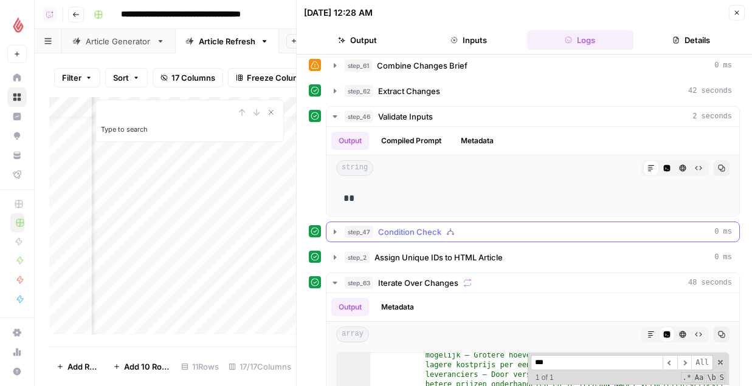
scroll to position [0, 0]
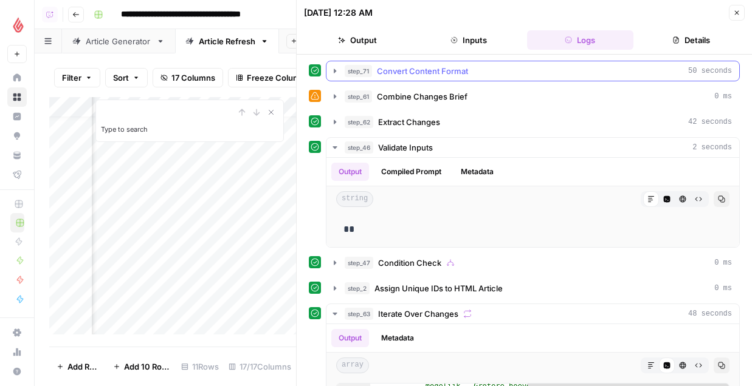
type input "***"
click at [433, 69] on span "Convert Content Format" at bounding box center [422, 71] width 91 height 12
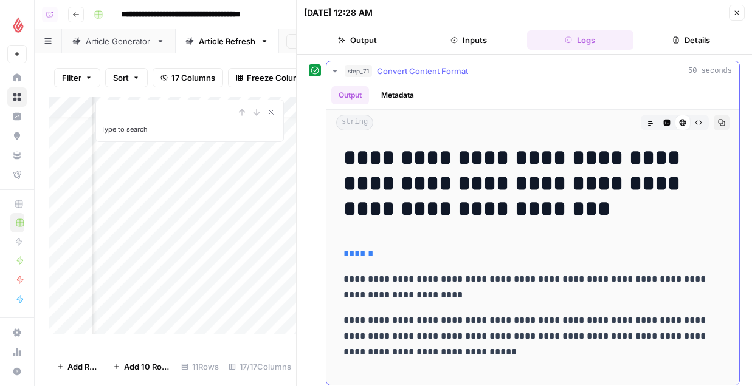
scroll to position [331, 0]
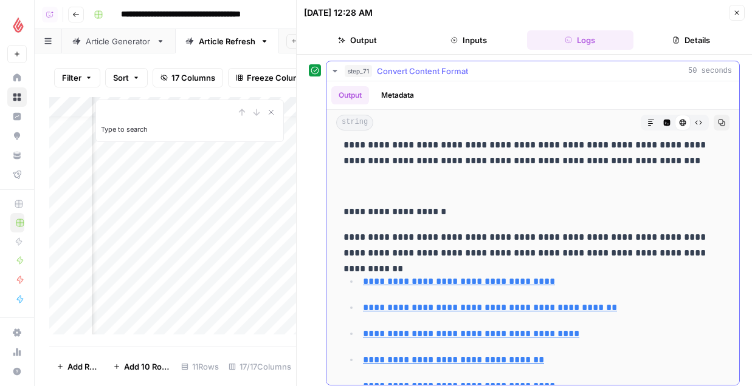
click at [505, 219] on p "**********" at bounding box center [532, 212] width 378 height 16
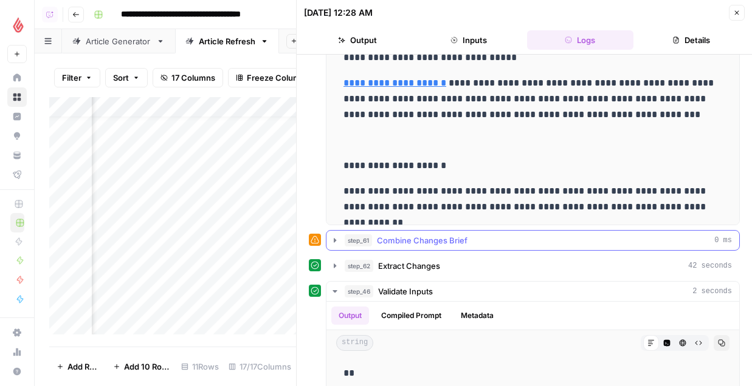
scroll to position [167, 0]
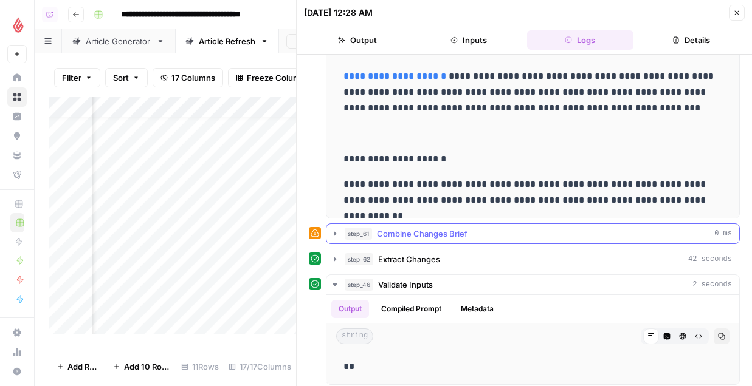
click at [416, 227] on button "step_61 Combine Changes Brief 0 ms" at bounding box center [532, 233] width 413 height 19
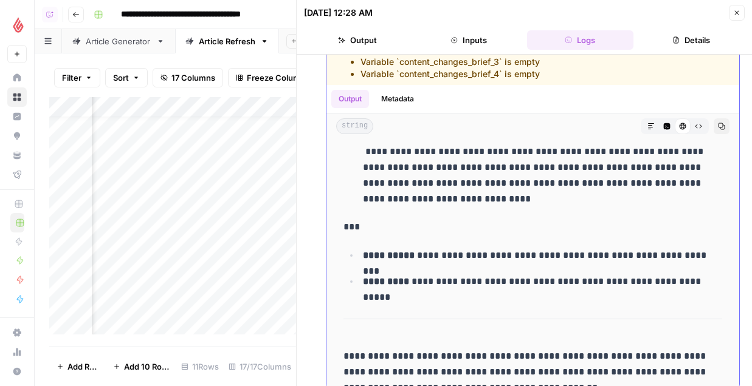
scroll to position [3106, 0]
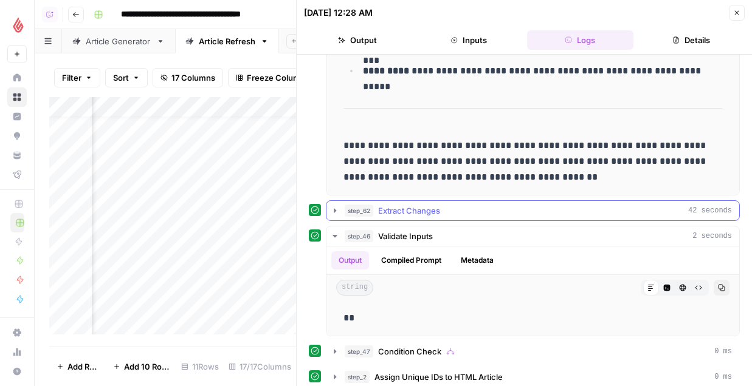
click at [412, 211] on span "Extract Changes" at bounding box center [409, 211] width 62 height 12
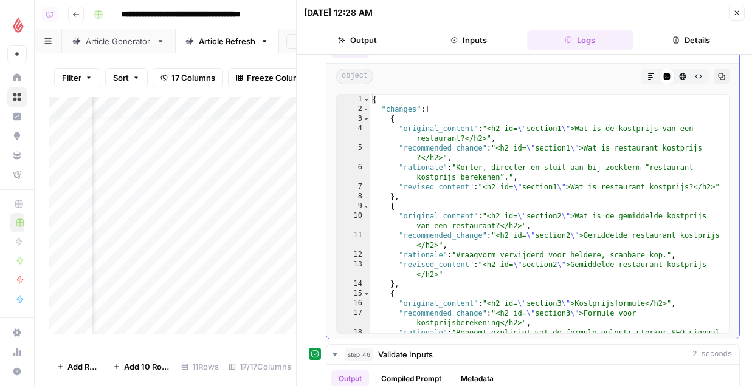
type textarea "**********"
click at [465, 221] on div "{ "changes" : [ { "original_content" : "<h2 id= \" section1 \" >Wat is de kostp…" at bounding box center [549, 229] width 358 height 268
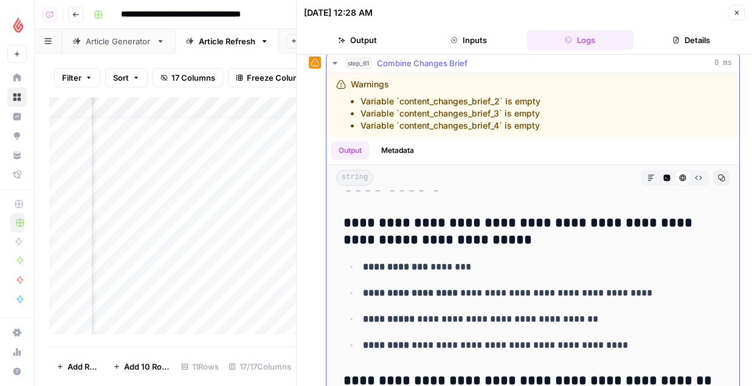
scroll to position [254, 0]
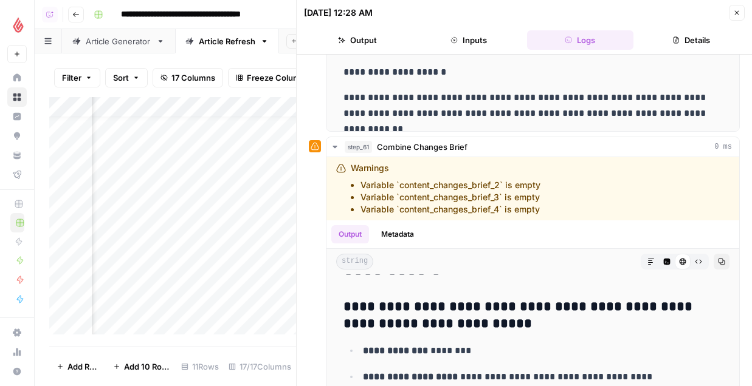
type input "***"
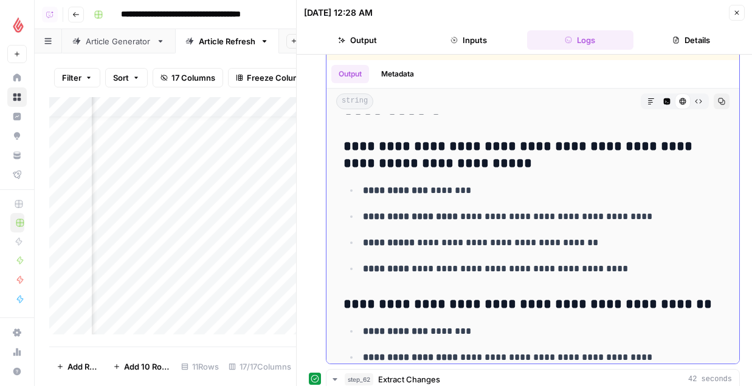
scroll to position [443, 0]
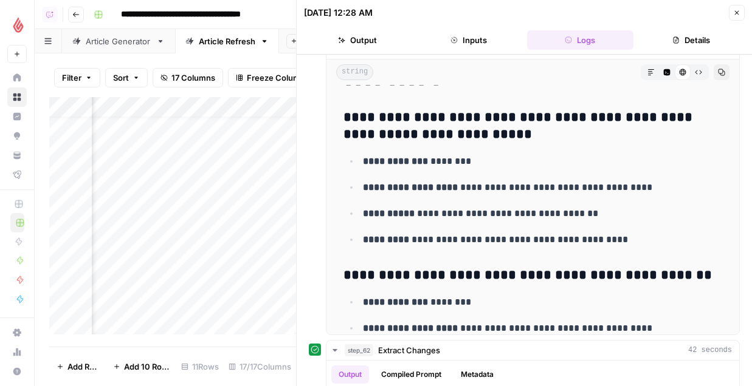
click at [733, 12] on icon "button" at bounding box center [736, 12] width 7 height 7
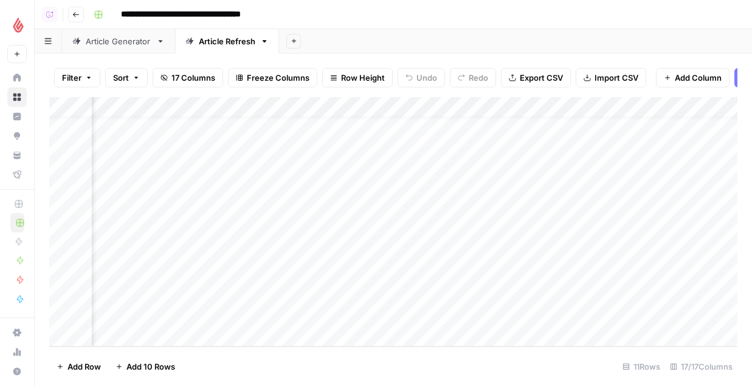
scroll to position [18, 907]
click at [524, 273] on div "Add Column" at bounding box center [393, 222] width 688 height 250
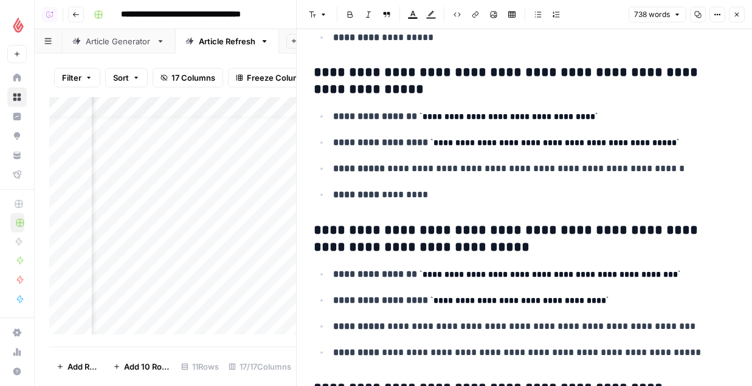
scroll to position [797, 0]
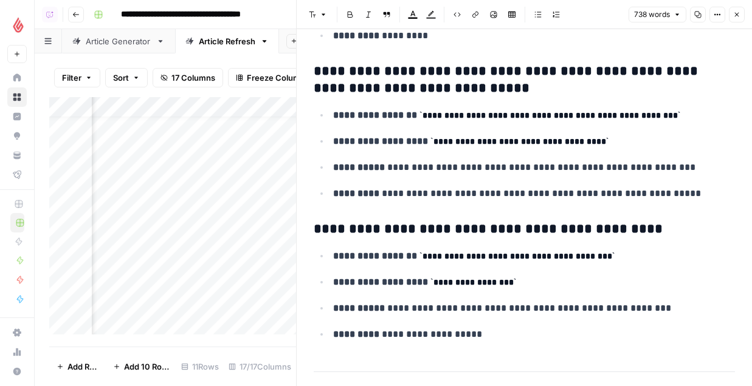
click at [552, 252] on code "**********" at bounding box center [516, 256] width 195 height 9
type input "..."
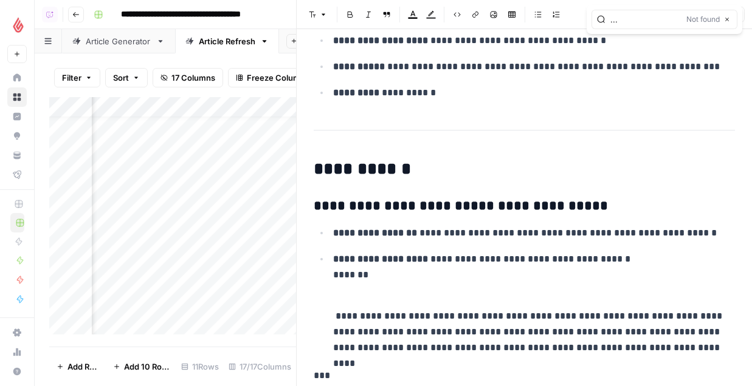
scroll to position [2693, 0]
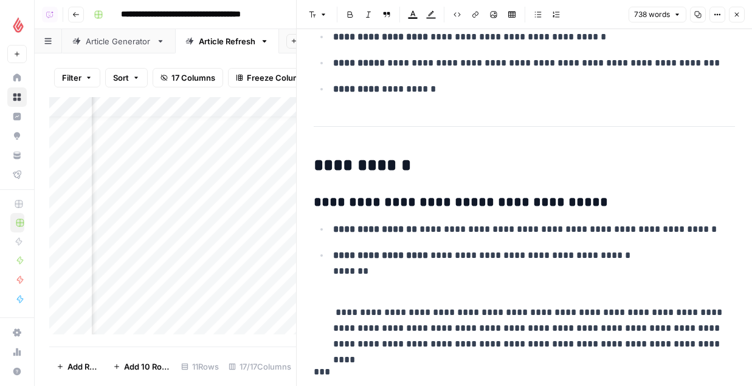
click at [739, 12] on icon "button" at bounding box center [736, 14] width 7 height 7
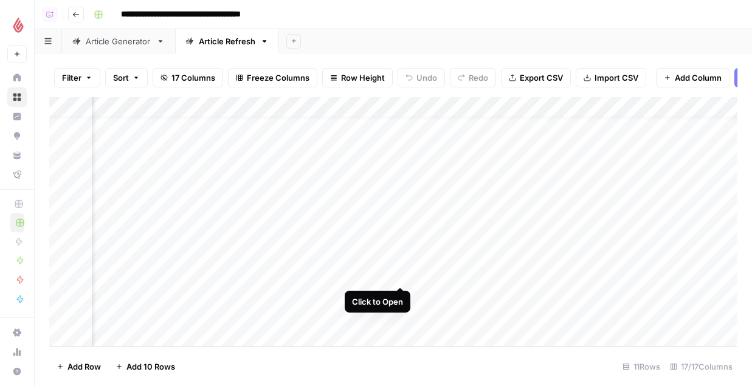
click at [397, 275] on div "Add Column" at bounding box center [393, 222] width 688 height 250
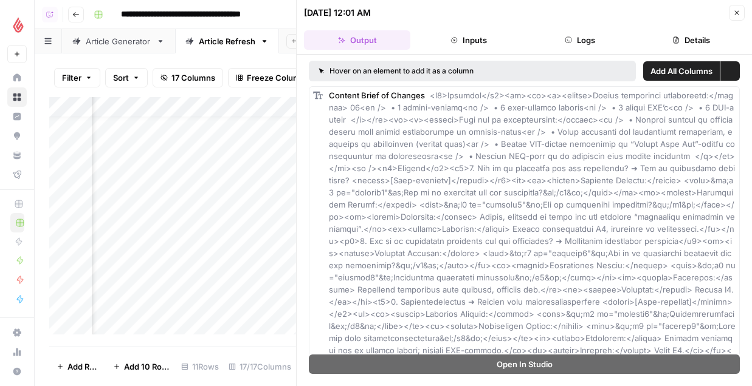
click at [735, 15] on icon "button" at bounding box center [736, 12] width 7 height 7
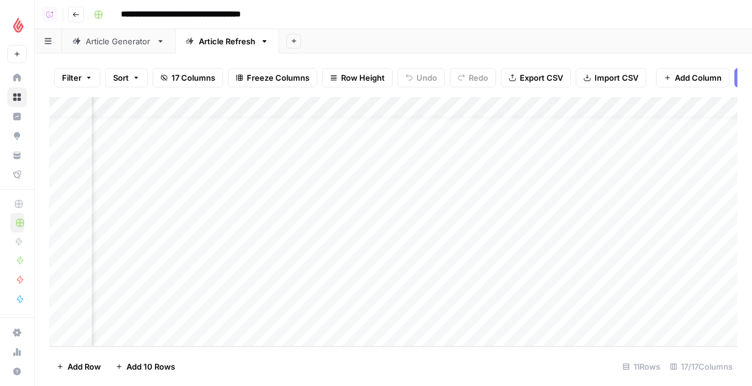
click at [342, 107] on div "Add Column" at bounding box center [393, 222] width 688 height 250
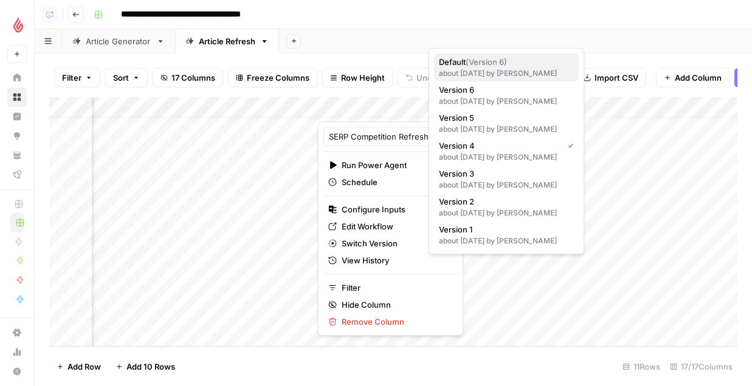
click at [527, 69] on div "about 2 months ago by Andrea McCormick" at bounding box center [506, 73] width 135 height 11
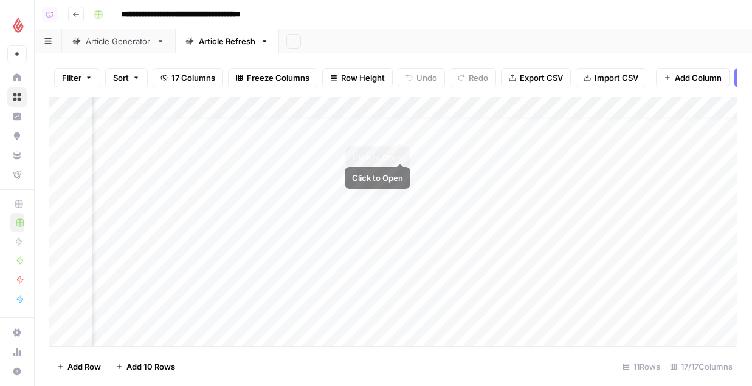
click at [361, 100] on div "Add Column" at bounding box center [393, 222] width 688 height 250
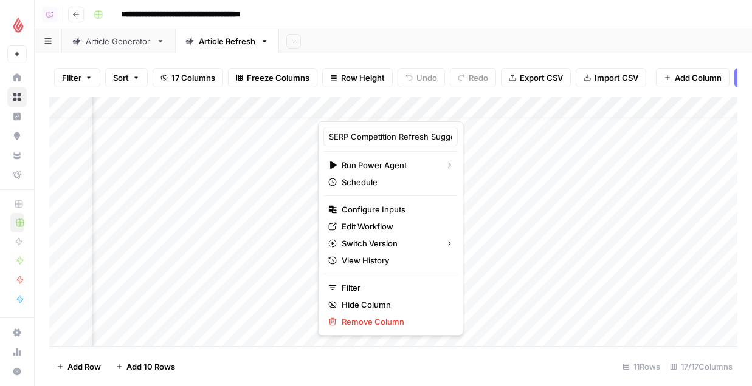
click at [386, 46] on div "Add Sheet" at bounding box center [515, 41] width 473 height 24
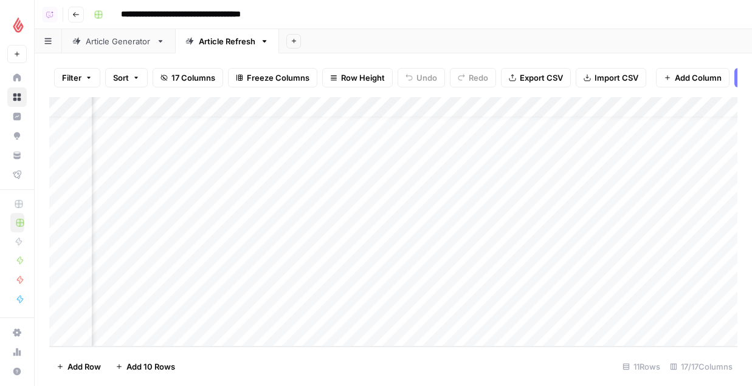
click at [361, 114] on div "Add Column" at bounding box center [393, 222] width 688 height 250
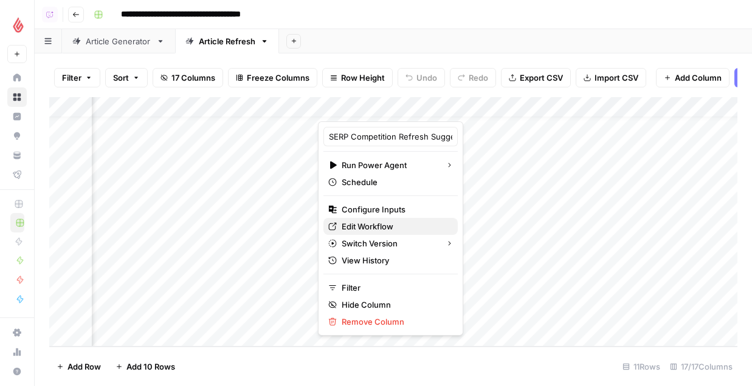
click at [365, 224] on span "Edit Workflow" at bounding box center [394, 227] width 106 height 12
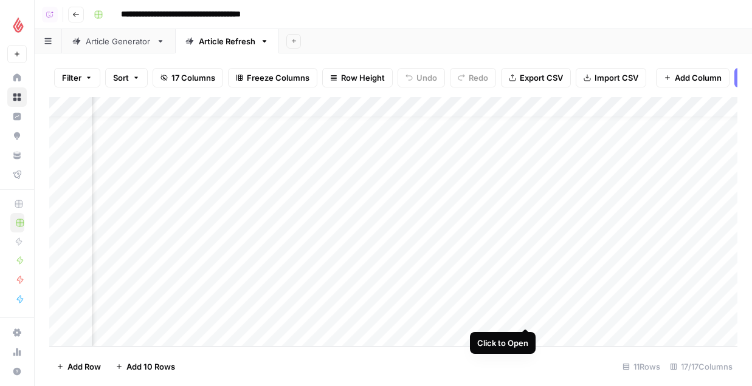
click at [521, 317] on div "Add Column" at bounding box center [393, 222] width 688 height 250
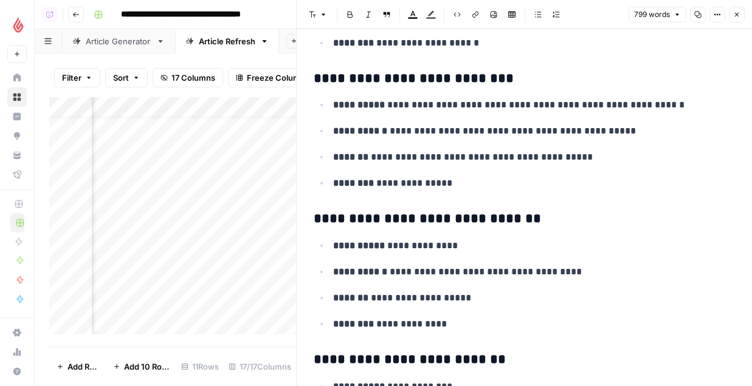
scroll to position [2699, 0]
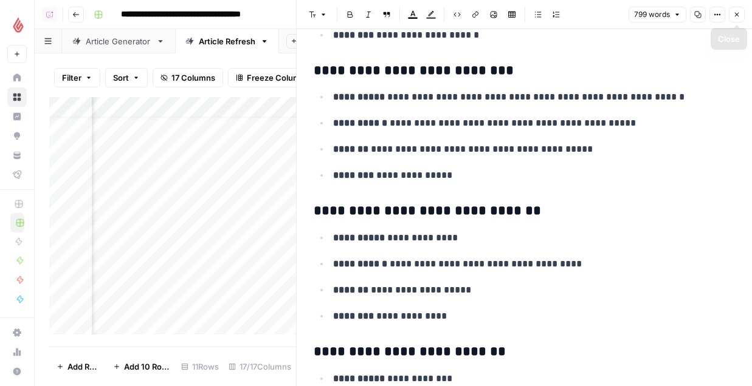
click at [733, 14] on icon "button" at bounding box center [736, 14] width 7 height 7
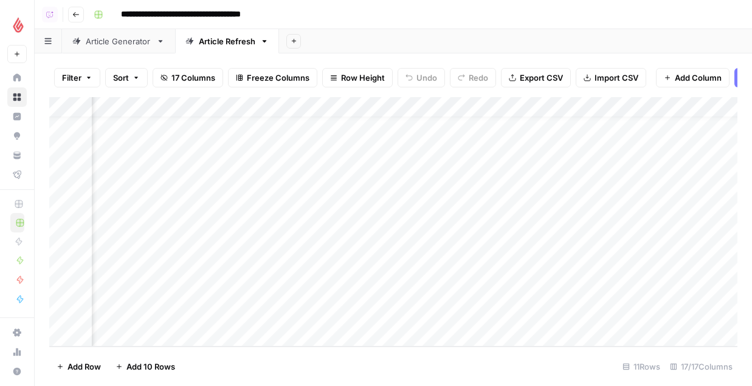
click at [398, 316] on div "Add Column" at bounding box center [393, 222] width 688 height 250
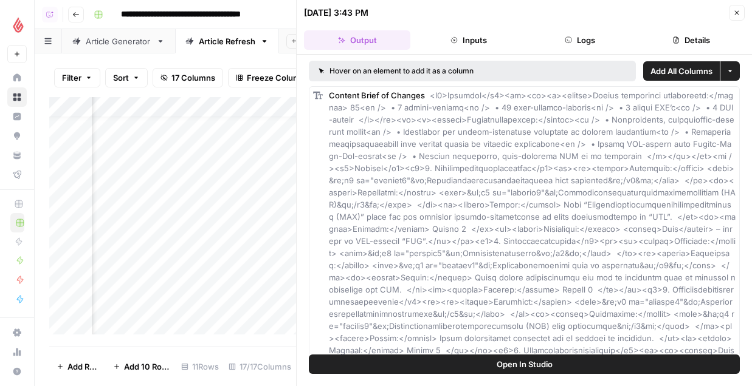
click at [580, 41] on button "Logs" at bounding box center [580, 39] width 106 height 19
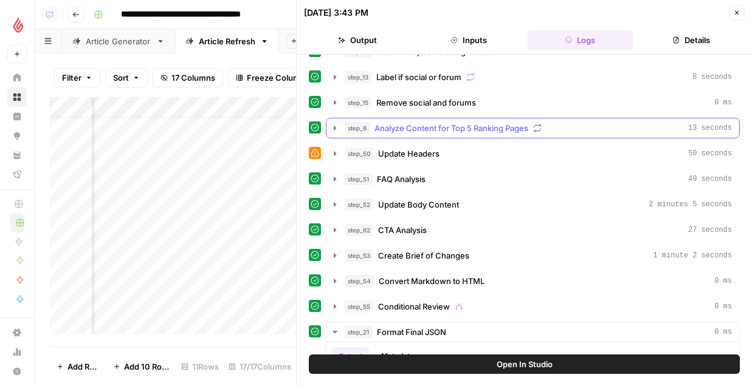
scroll to position [185, 0]
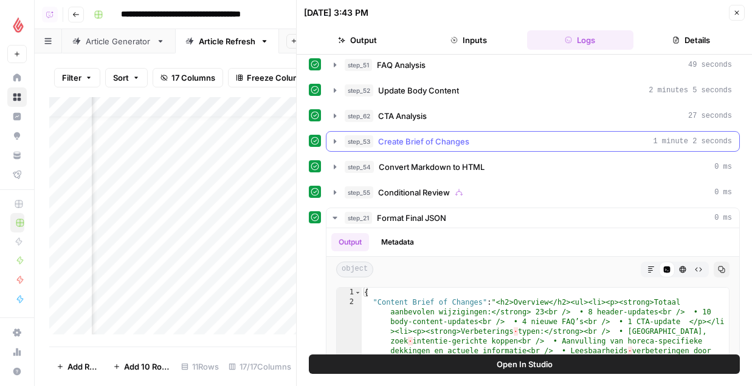
click at [426, 144] on span "Create Brief of Changes" at bounding box center [423, 141] width 91 height 12
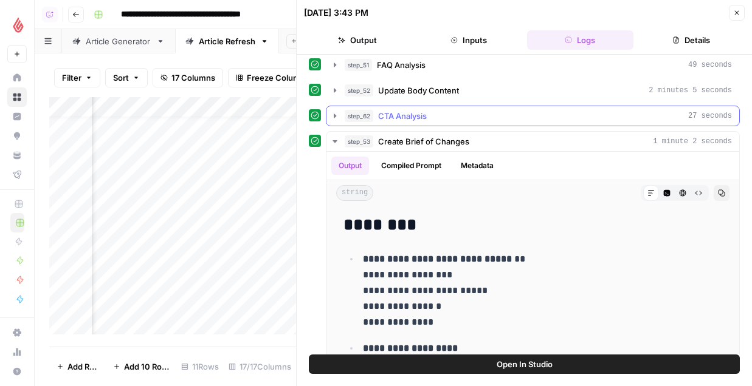
click at [422, 100] on button "step_52 Update Body Content 2 minutes 5 seconds" at bounding box center [532, 90] width 413 height 19
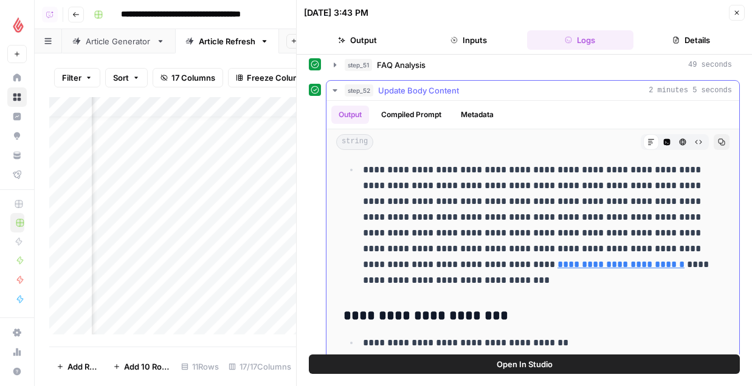
scroll to position [464, 0]
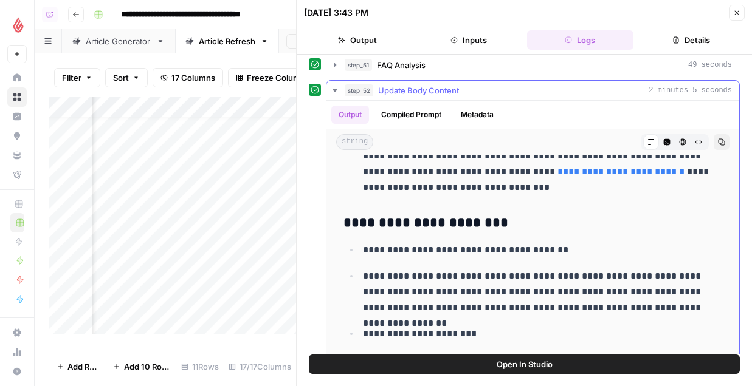
type input "**"
click at [604, 219] on h3 "**********" at bounding box center [532, 223] width 378 height 17
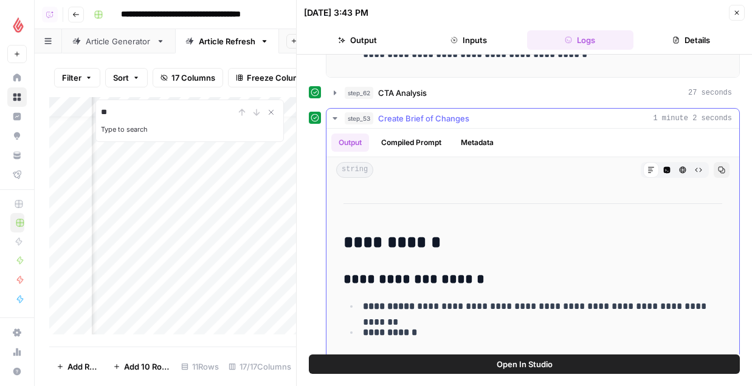
scroll to position [3970, 0]
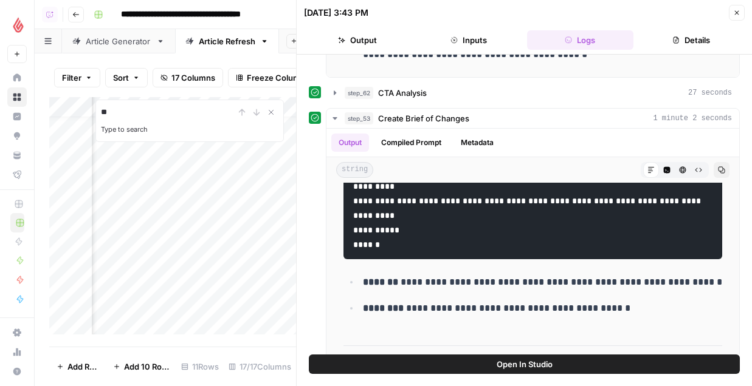
click at [742, 15] on button "Close" at bounding box center [736, 13] width 16 height 16
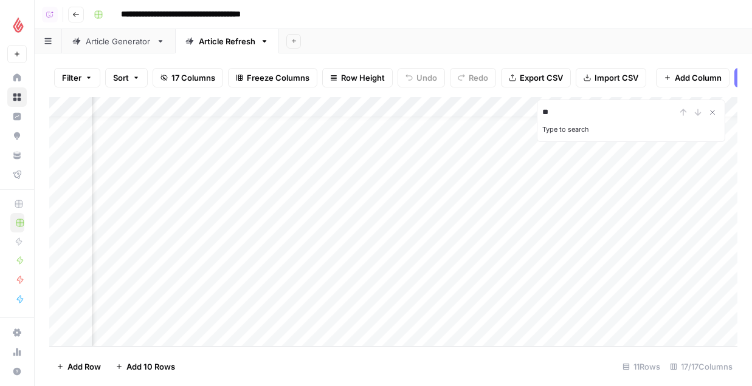
click at [350, 109] on div "Add Column" at bounding box center [393, 222] width 688 height 250
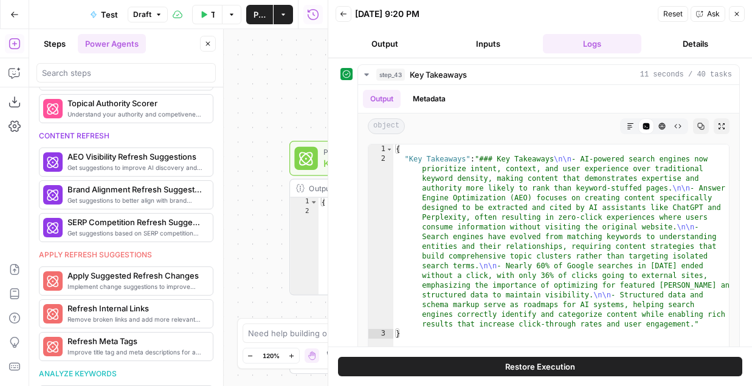
scroll to position [510, 0]
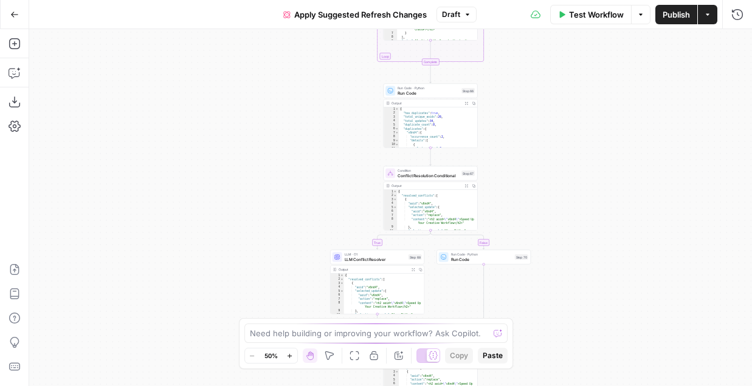
click at [464, 12] on icon "button" at bounding box center [467, 14] width 7 height 7
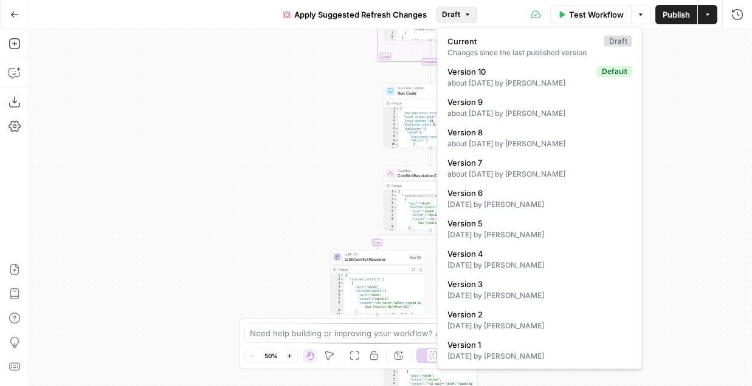
click at [276, 139] on div "**********" at bounding box center [390, 207] width 722 height 357
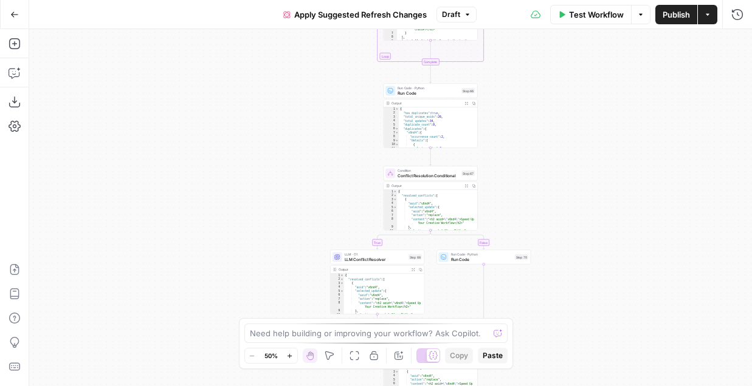
drag, startPoint x: 272, startPoint y: 182, endPoint x: 210, endPoint y: 236, distance: 82.6
click at [210, 236] on div "**********" at bounding box center [390, 207] width 722 height 357
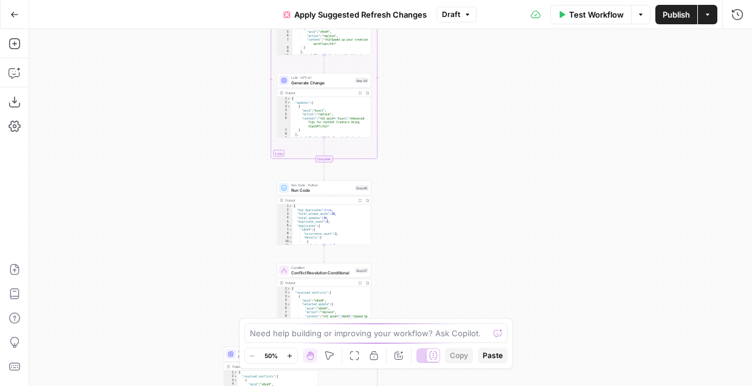
drag, startPoint x: 210, startPoint y: 236, endPoint x: 193, endPoint y: 134, distance: 104.1
click at [193, 134] on div "**********" at bounding box center [390, 207] width 722 height 357
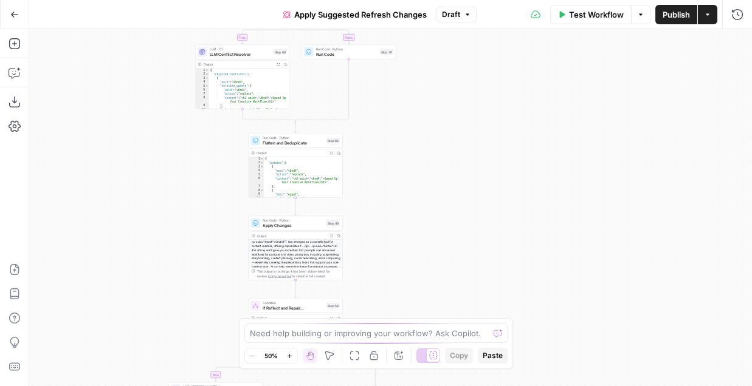
drag, startPoint x: 113, startPoint y: 138, endPoint x: 106, endPoint y: -8, distance: 146.0
click at [106, 0] on html "**********" at bounding box center [376, 193] width 752 height 386
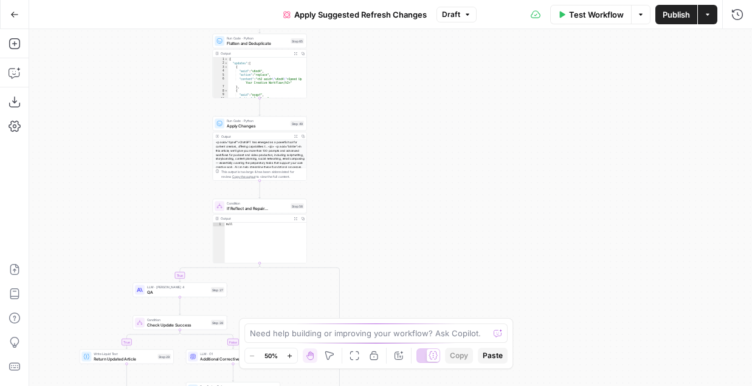
drag, startPoint x: 162, startPoint y: 146, endPoint x: 126, endPoint y: 74, distance: 81.2
click at [126, 74] on div "**********" at bounding box center [390, 207] width 722 height 357
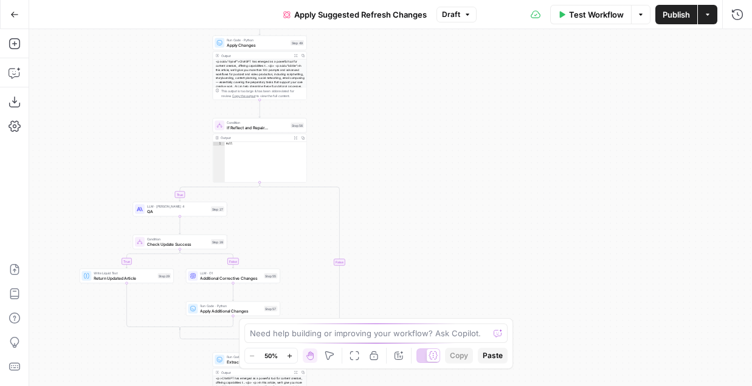
drag, startPoint x: 118, startPoint y: 252, endPoint x: 118, endPoint y: 109, distance: 143.4
click at [118, 109] on div "**********" at bounding box center [390, 207] width 722 height 357
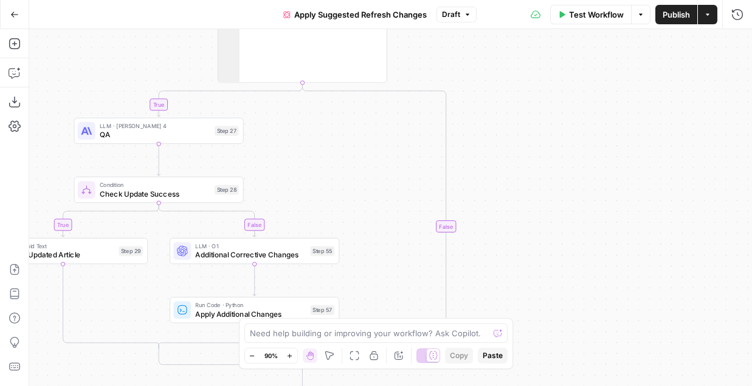
drag, startPoint x: 458, startPoint y: 129, endPoint x: 618, endPoint y: 75, distance: 169.5
click at [618, 75] on div "**********" at bounding box center [390, 207] width 722 height 357
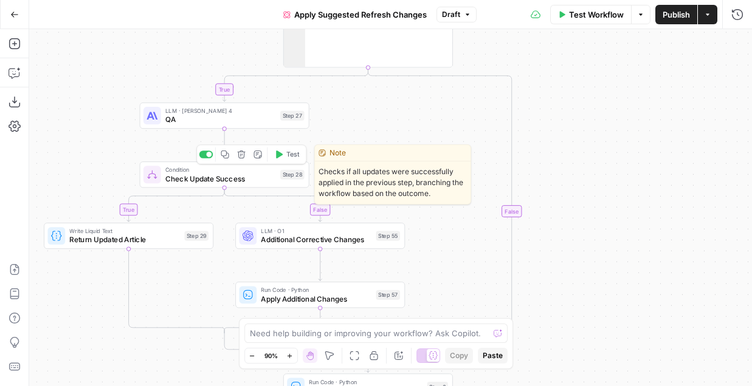
click at [200, 175] on span "Check Update Success" at bounding box center [220, 178] width 111 height 11
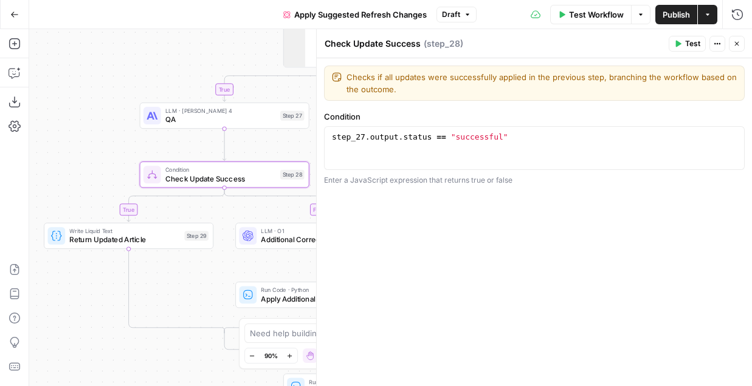
click at [735, 41] on icon "button" at bounding box center [736, 43] width 7 height 7
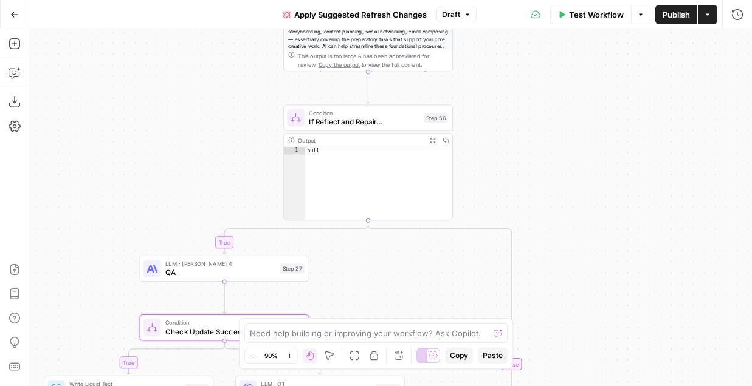
drag, startPoint x: 579, startPoint y: 74, endPoint x: 579, endPoint y: 227, distance: 152.5
click at [579, 227] on div "**********" at bounding box center [390, 207] width 722 height 357
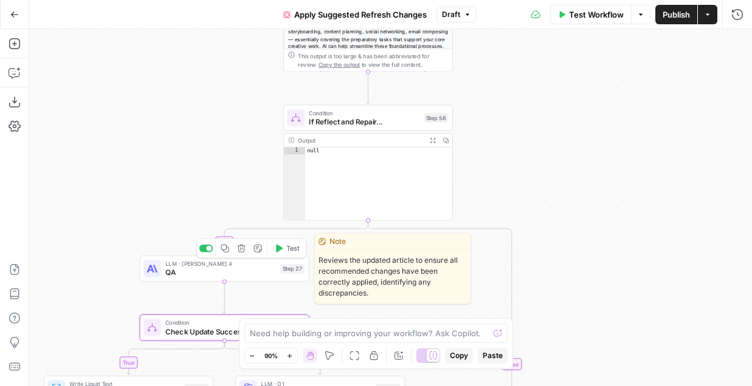
click at [182, 273] on span "QA" at bounding box center [220, 272] width 111 height 11
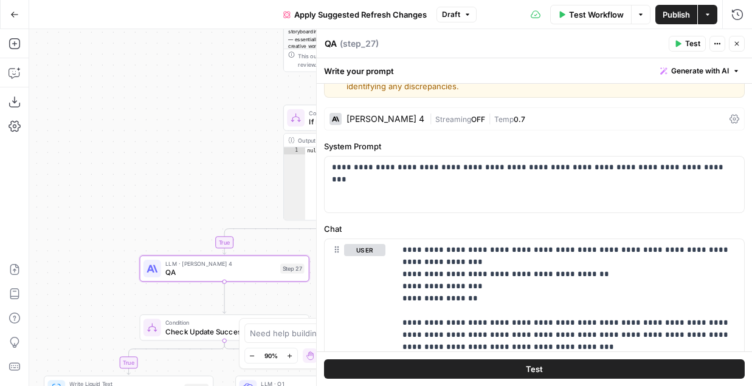
scroll to position [29, 0]
click at [735, 44] on icon "button" at bounding box center [737, 44] width 4 height 4
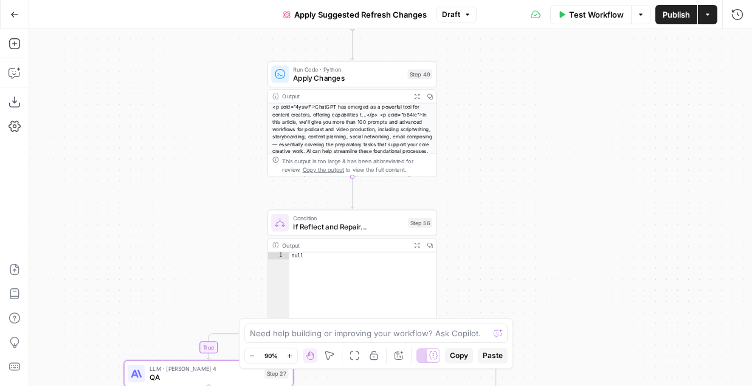
drag, startPoint x: 634, startPoint y: 91, endPoint x: 602, endPoint y: 306, distance: 216.9
click at [602, 306] on div "**********" at bounding box center [390, 207] width 722 height 357
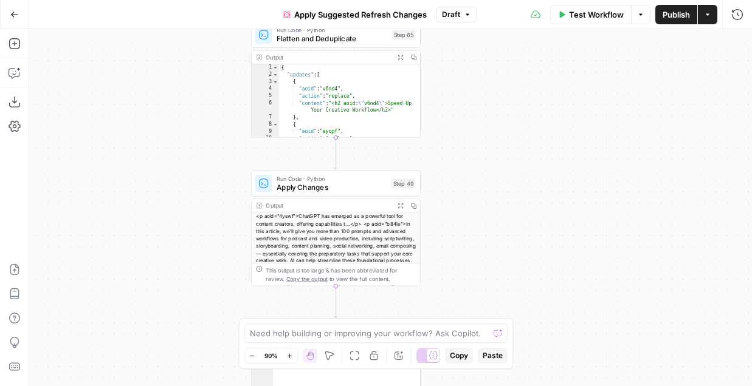
click at [339, 189] on span "Apply Changes" at bounding box center [331, 187] width 110 height 11
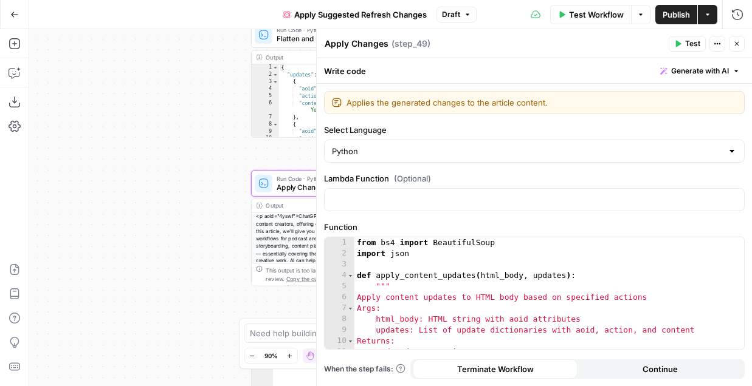
drag, startPoint x: 137, startPoint y: 203, endPoint x: 21, endPoint y: 203, distance: 116.6
click at [21, 203] on div "**********" at bounding box center [376, 207] width 752 height 357
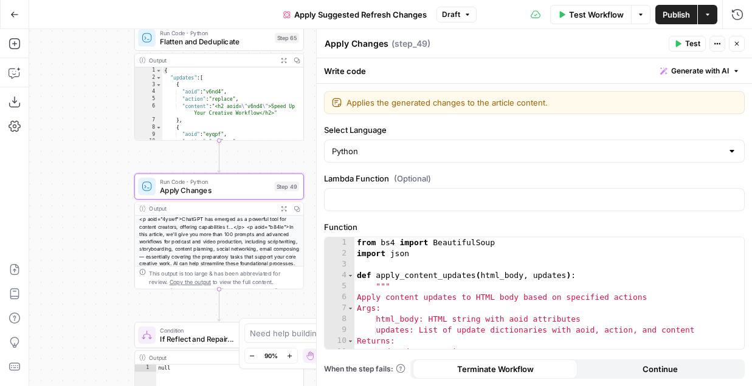
drag, startPoint x: 66, startPoint y: 148, endPoint x: 66, endPoint y: 334, distance: 185.9
click at [66, 333] on div "**********" at bounding box center [390, 207] width 722 height 357
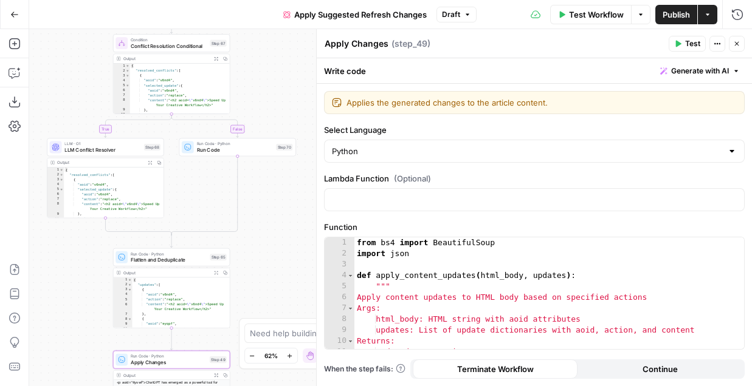
drag, startPoint x: 79, startPoint y: 97, endPoint x: 103, endPoint y: 167, distance: 74.0
click at [103, 167] on div "**********" at bounding box center [390, 207] width 722 height 357
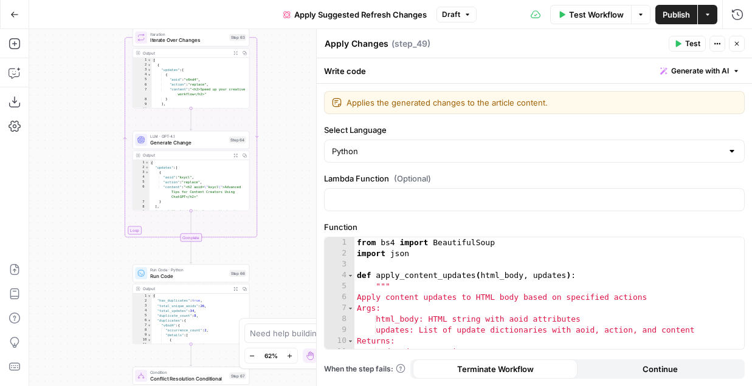
drag, startPoint x: 104, startPoint y: 98, endPoint x: 99, endPoint y: 361, distance: 263.1
click at [99, 361] on div "**********" at bounding box center [390, 207] width 722 height 357
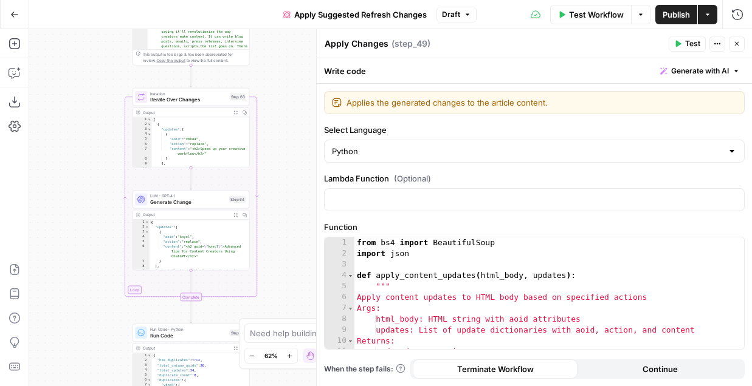
drag, startPoint x: 66, startPoint y: 145, endPoint x: 66, endPoint y: 287, distance: 141.6
click at [66, 287] on div "**********" at bounding box center [390, 207] width 722 height 357
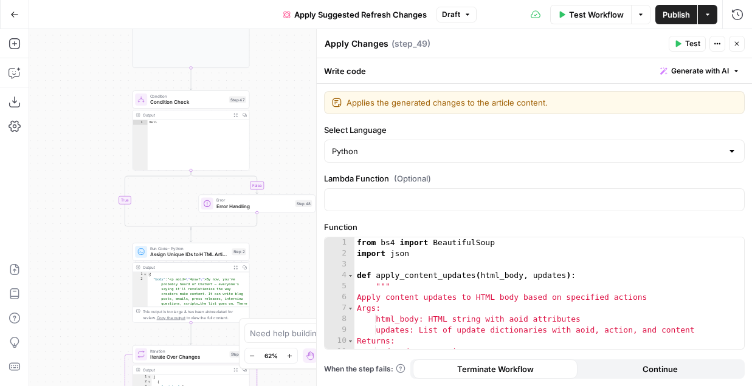
drag, startPoint x: 70, startPoint y: 152, endPoint x: 70, endPoint y: 328, distance: 175.6
click at [70, 328] on div "**********" at bounding box center [390, 207] width 722 height 357
drag, startPoint x: 69, startPoint y: 180, endPoint x: 69, endPoint y: 380, distance: 200.5
click at [69, 380] on div "**********" at bounding box center [390, 207] width 722 height 357
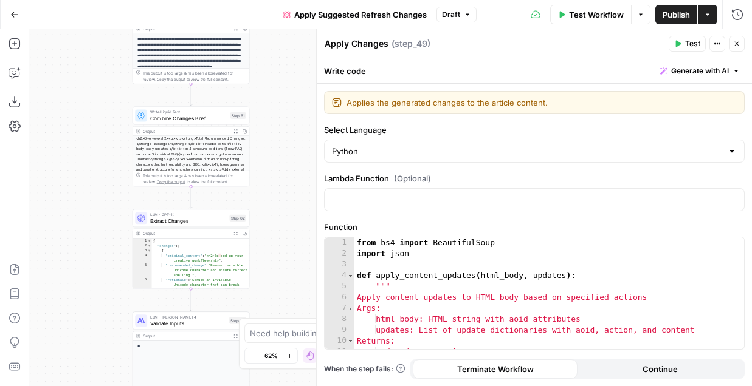
drag, startPoint x: 72, startPoint y: 159, endPoint x: 72, endPoint y: 286, distance: 127.6
click at [72, 286] on div "**********" at bounding box center [390, 207] width 722 height 357
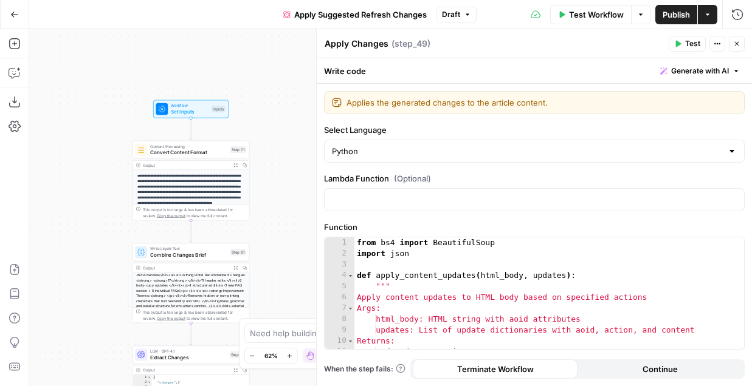
drag, startPoint x: 92, startPoint y: 167, endPoint x: 92, endPoint y: 292, distance: 125.2
click at [92, 292] on div "**********" at bounding box center [390, 207] width 722 height 357
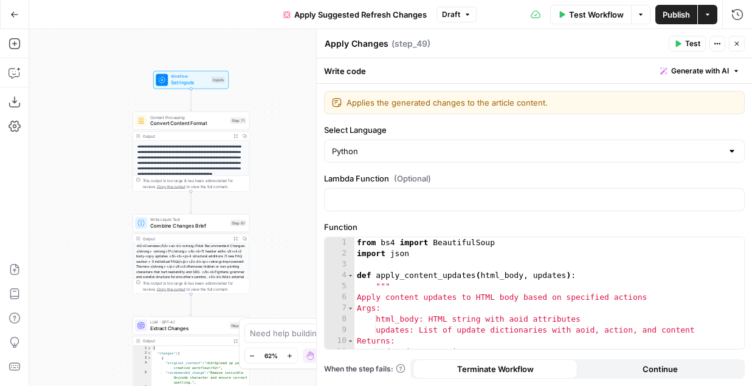
drag, startPoint x: 92, startPoint y: 292, endPoint x: 91, endPoint y: 166, distance: 125.8
click at [91, 166] on div "**********" at bounding box center [390, 207] width 722 height 357
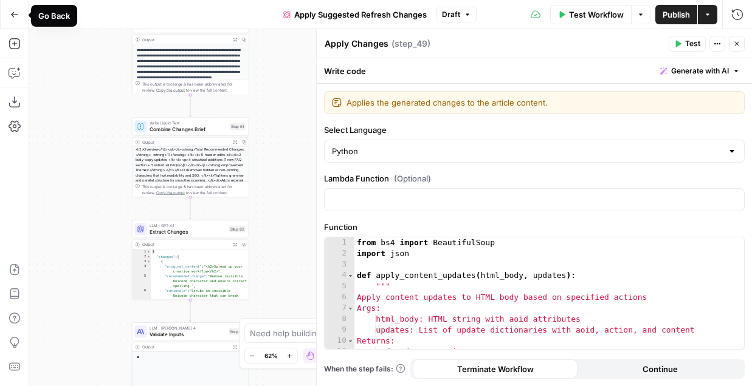
click at [13, 12] on icon "button" at bounding box center [14, 14] width 9 height 9
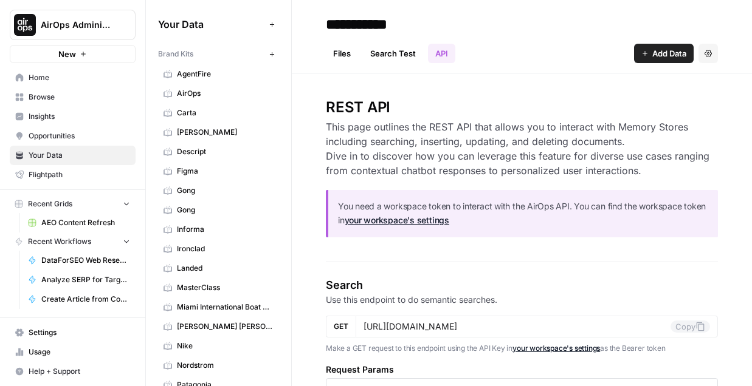
scroll to position [21, 0]
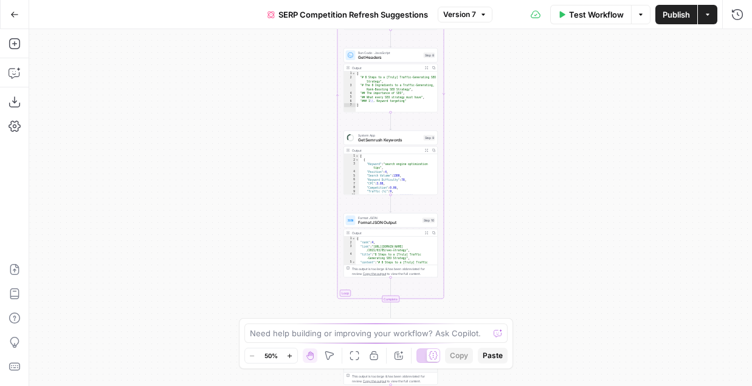
click at [463, 16] on span "Version 7" at bounding box center [459, 14] width 33 height 11
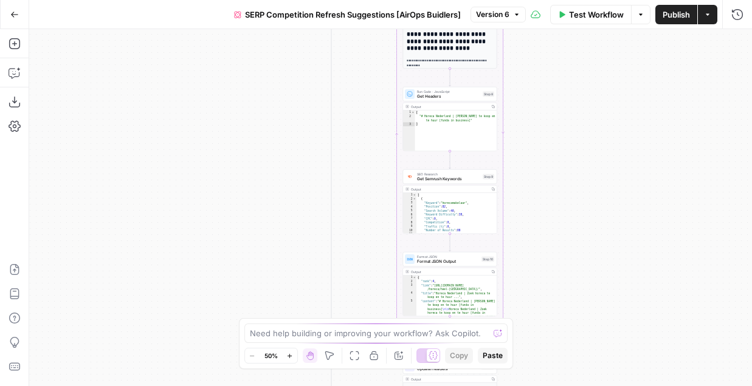
drag, startPoint x: 589, startPoint y: 213, endPoint x: 530, endPoint y: -17, distance: 237.1
click at [530, 0] on html "Lightspeed New Home Browse Insights Opportunities Your Data Flightpath Recent G…" at bounding box center [376, 193] width 752 height 386
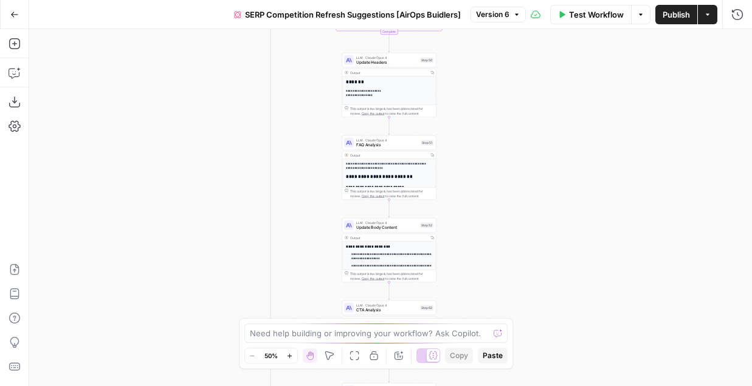
drag, startPoint x: 536, startPoint y: 203, endPoint x: 531, endPoint y: -4, distance: 206.6
click at [531, 0] on html "Lightspeed New Home Browse Insights Opportunities Your Data Flightpath Recent G…" at bounding box center [376, 193] width 752 height 386
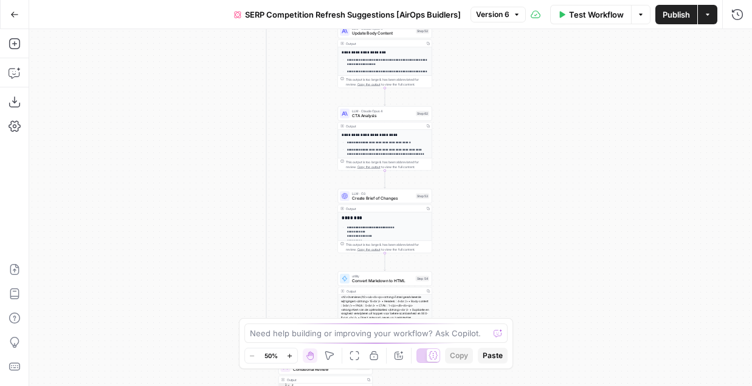
drag, startPoint x: 531, startPoint y: 191, endPoint x: 531, endPoint y: -76, distance: 267.3
click at [531, 0] on html "Lightspeed New Home Browse Insights Opportunities Your Data Flightpath Recent G…" at bounding box center [376, 193] width 752 height 386
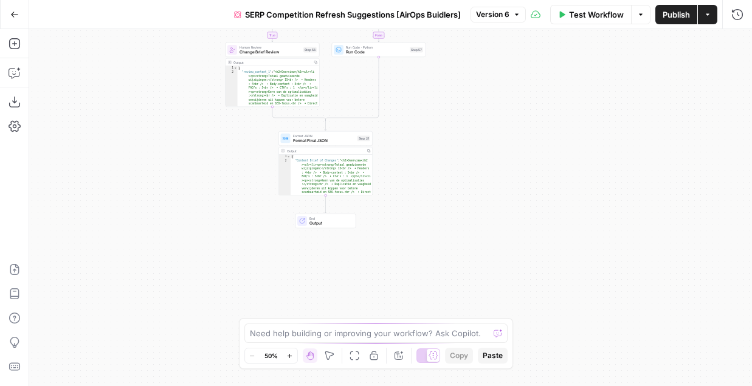
drag, startPoint x: 492, startPoint y: 122, endPoint x: 505, endPoint y: 366, distance: 244.6
click at [505, 366] on body "Lightspeed New Home Browse Insights Opportunities Your Data Flightpath Recent G…" at bounding box center [376, 193] width 752 height 386
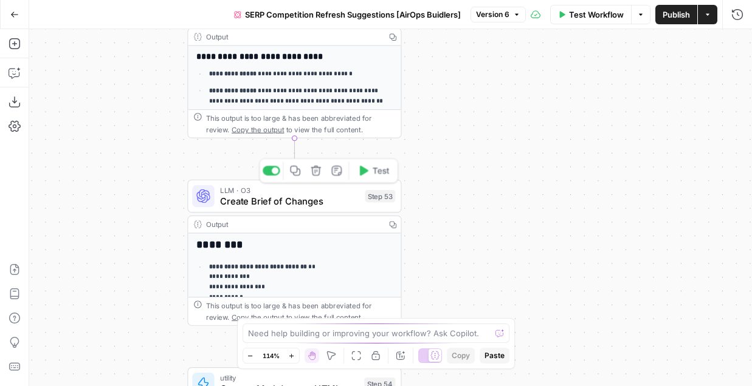
click at [304, 199] on span "Create Brief of Changes" at bounding box center [290, 201] width 140 height 14
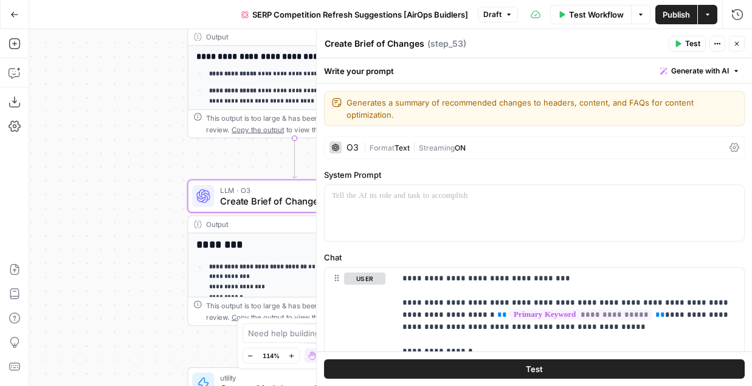
click at [407, 155] on div "O3 | Format Text | Streaming ON" at bounding box center [534, 147] width 420 height 23
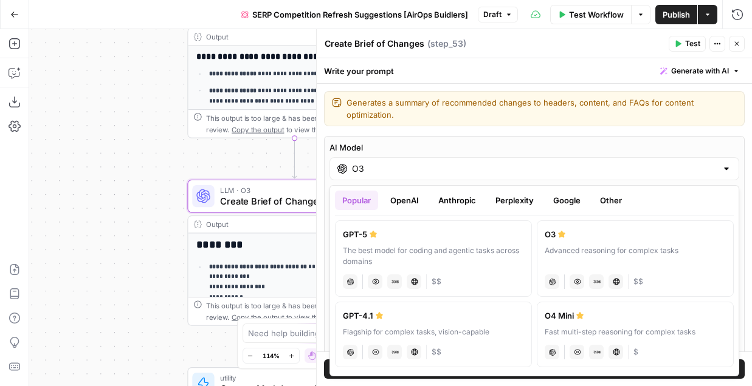
click at [392, 176] on div "O3" at bounding box center [533, 168] width 409 height 23
click at [403, 247] on div "The best model for coding and agentic tasks across domains" at bounding box center [433, 256] width 181 height 22
type input "GPT-5"
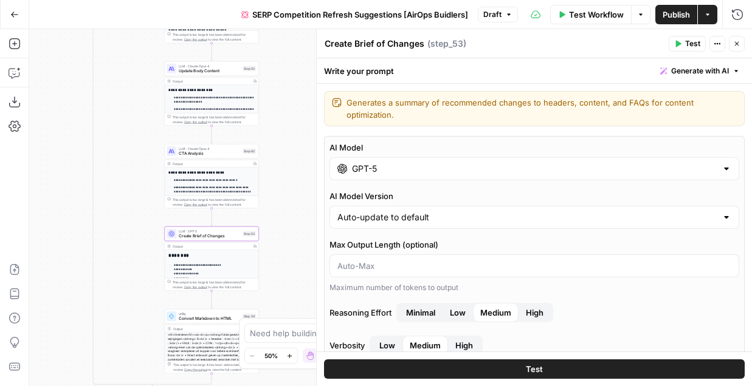
click at [76, 139] on div "true false true false Workflow Set Inputs Inputs Condition Condition Step 63 Ou…" at bounding box center [390, 207] width 722 height 357
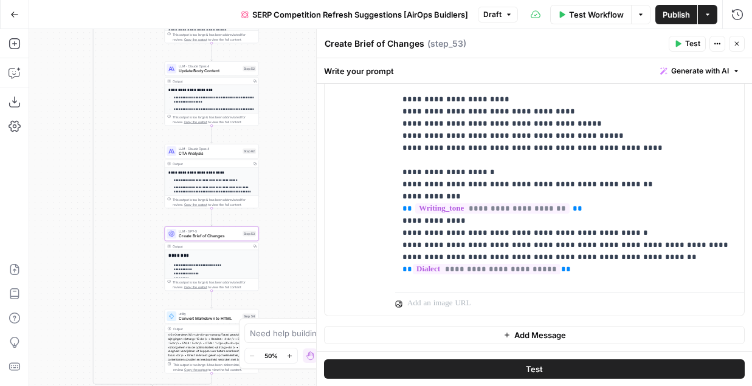
scroll to position [405, 0]
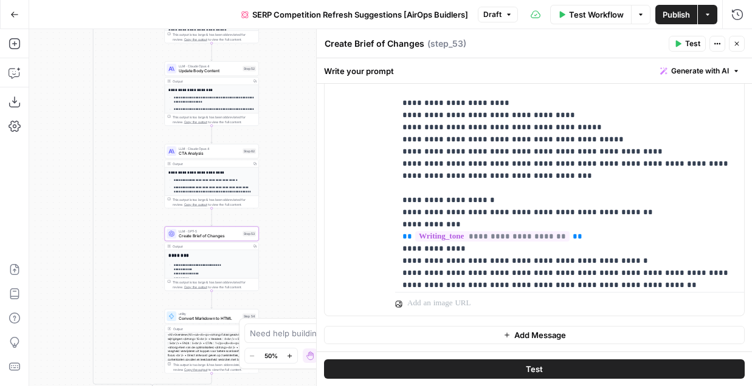
drag, startPoint x: 58, startPoint y: 125, endPoint x: 58, endPoint y: 259, distance: 134.9
click at [58, 259] on div "true false true false Workflow Set Inputs Inputs Condition Condition Step 63 Ou…" at bounding box center [390, 207] width 722 height 357
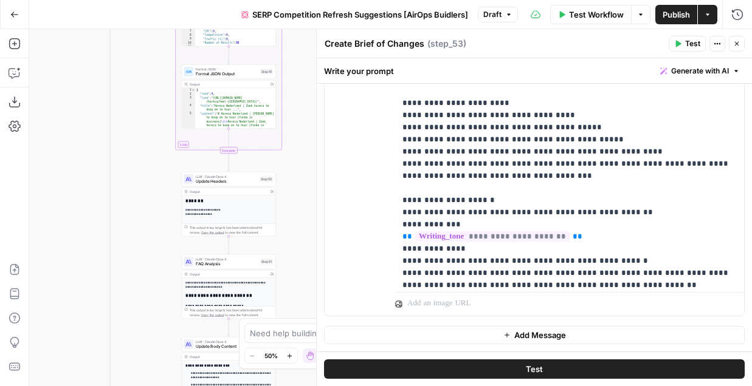
drag, startPoint x: 52, startPoint y: 138, endPoint x: 74, endPoint y: 300, distance: 163.1
click at [74, 300] on div "true false true false Workflow Set Inputs Inputs Condition Condition Step 63 Ou…" at bounding box center [390, 207] width 722 height 357
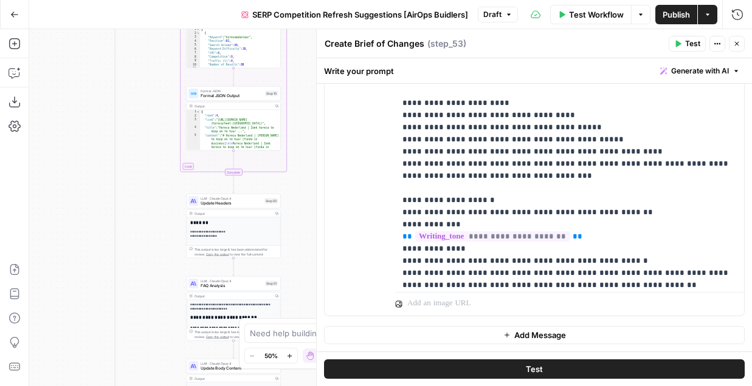
drag, startPoint x: 66, startPoint y: 137, endPoint x: 66, endPoint y: 305, distance: 167.7
click at [66, 305] on div "true false true false Workflow Set Inputs Inputs Condition Condition Step 63 Ou…" at bounding box center [390, 207] width 722 height 357
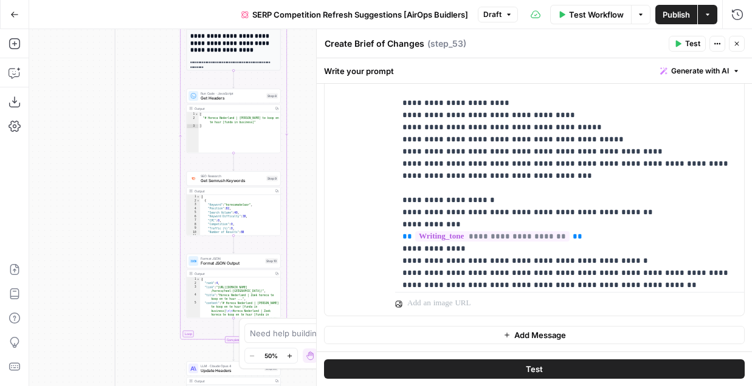
drag, startPoint x: 70, startPoint y: 112, endPoint x: 70, endPoint y: 300, distance: 187.7
click at [70, 300] on div "true false true false Workflow Set Inputs Inputs Condition Condition Step 63 Ou…" at bounding box center [390, 207] width 722 height 357
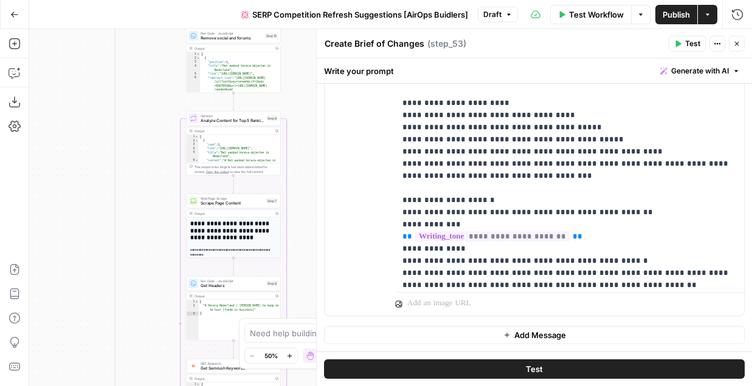
drag, startPoint x: 83, startPoint y: 225, endPoint x: 83, endPoint y: 33, distance: 192.0
click at [83, 33] on div "true false true false Workflow Set Inputs Inputs Condition Condition Step 63 Ou…" at bounding box center [390, 207] width 722 height 357
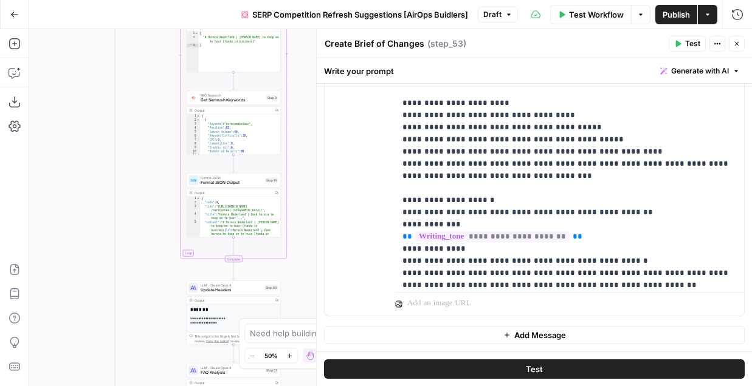
drag, startPoint x: 95, startPoint y: 271, endPoint x: 95, endPoint y: 49, distance: 221.7
click at [95, 49] on div "true false true false Workflow Set Inputs Inputs Condition Condition Step 63 Ou…" at bounding box center [390, 207] width 722 height 357
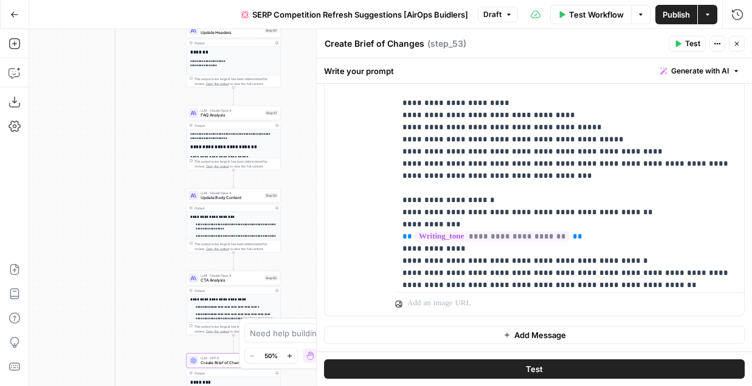
drag, startPoint x: 91, startPoint y: 219, endPoint x: 91, endPoint y: 106, distance: 112.4
click at [91, 106] on div "true false true false Workflow Set Inputs Inputs Condition Condition Step 63 Ou…" at bounding box center [390, 207] width 722 height 357
click at [662, 15] on span "Publish" at bounding box center [675, 15] width 27 height 12
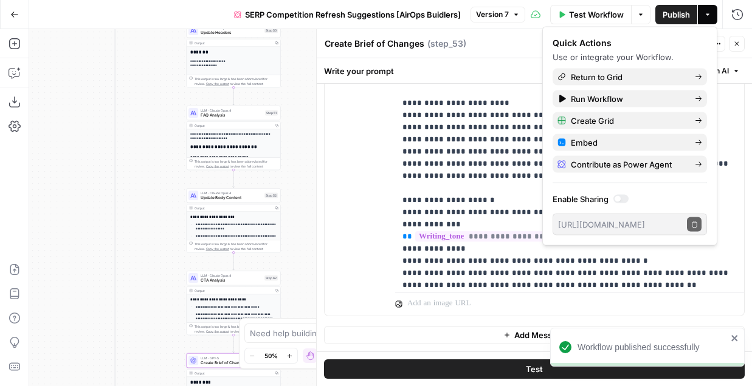
click at [499, 22] on div "SERP Competition Refresh Suggestions [AirOps Buidlers] Version 7" at bounding box center [376, 14] width 298 height 19
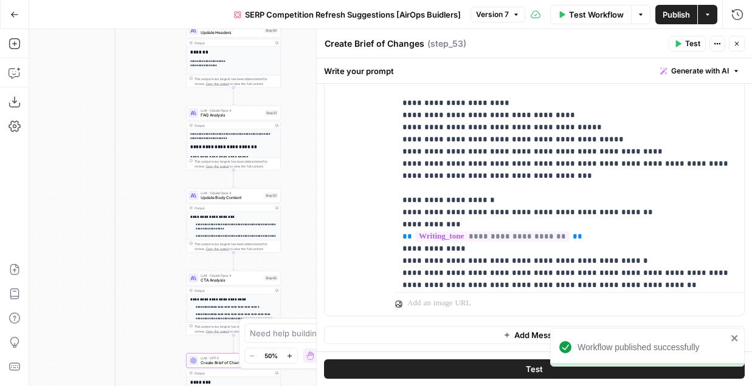
click at [496, 19] on span "Version 7" at bounding box center [492, 14] width 33 height 11
